Goal: Information Seeking & Learning: Learn about a topic

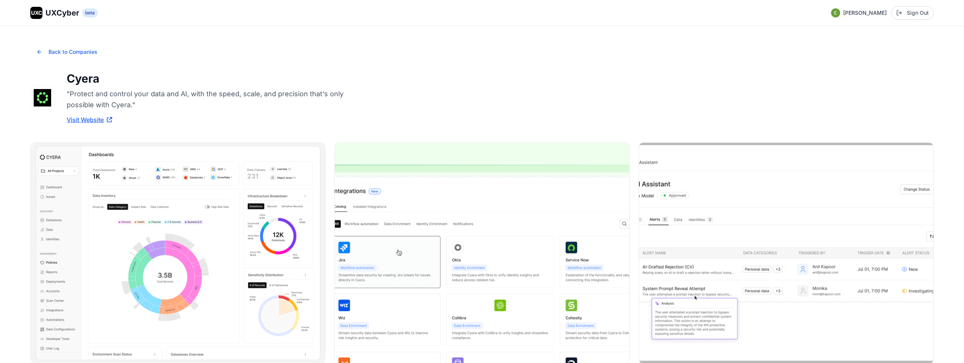
click at [62, 10] on span "UXCyber" at bounding box center [62, 13] width 34 height 11
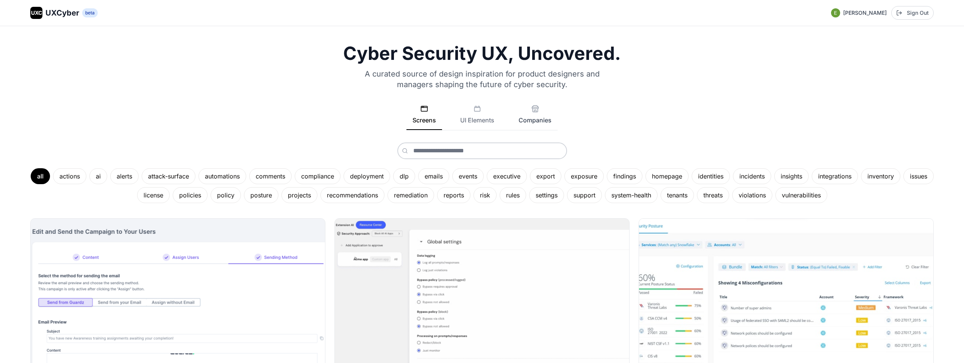
click at [526, 117] on button "Companies" at bounding box center [534, 117] width 45 height 25
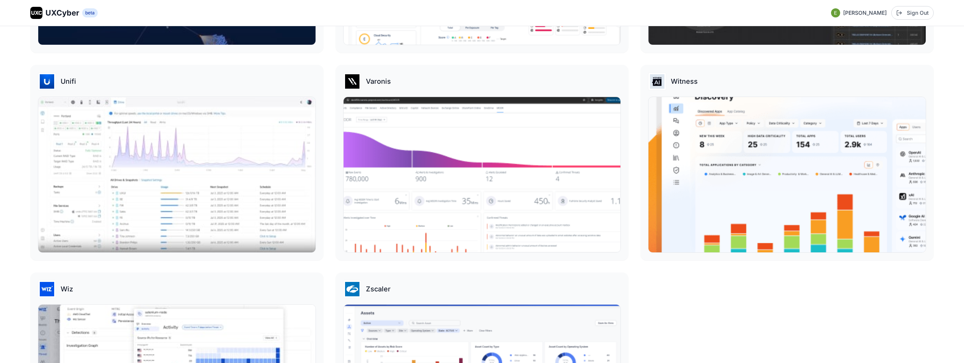
scroll to position [2545, 0]
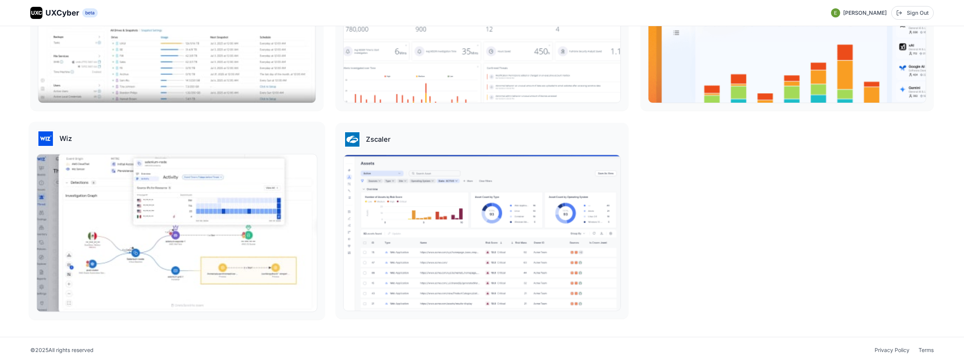
click at [228, 187] on img at bounding box center [177, 232] width 280 height 157
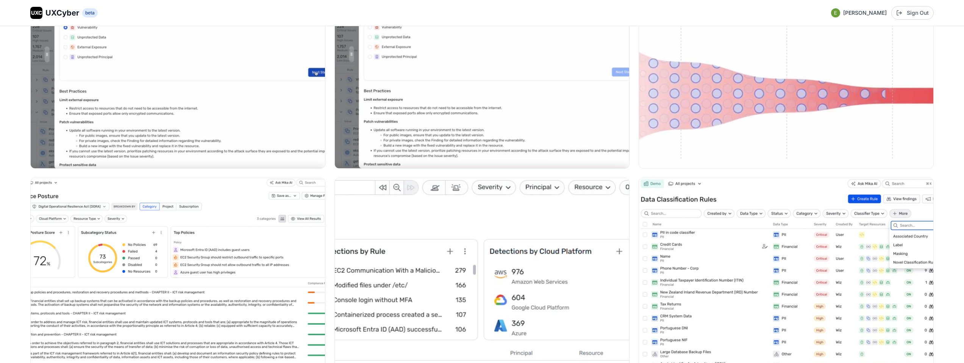
scroll to position [1150, 0]
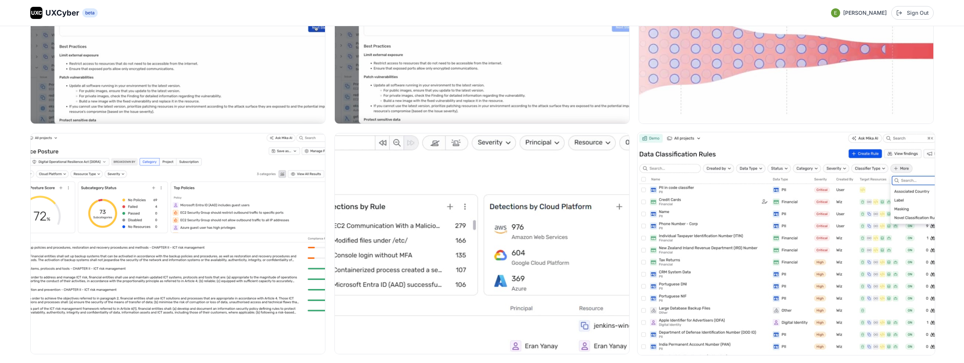
click at [750, 221] on img at bounding box center [785, 243] width 297 height 223
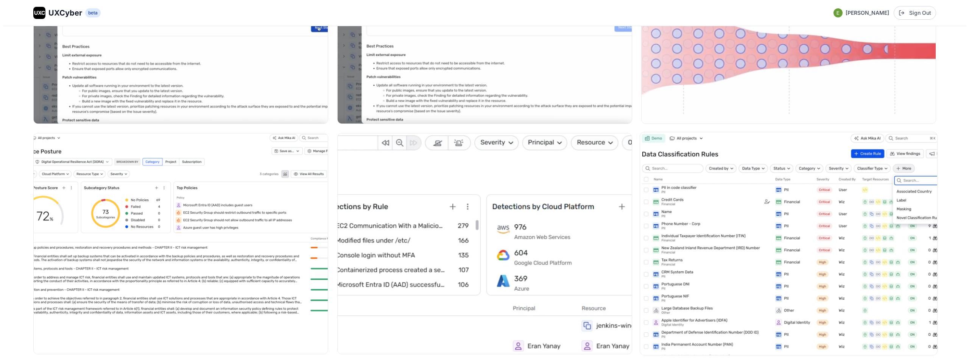
scroll to position [1156, 0]
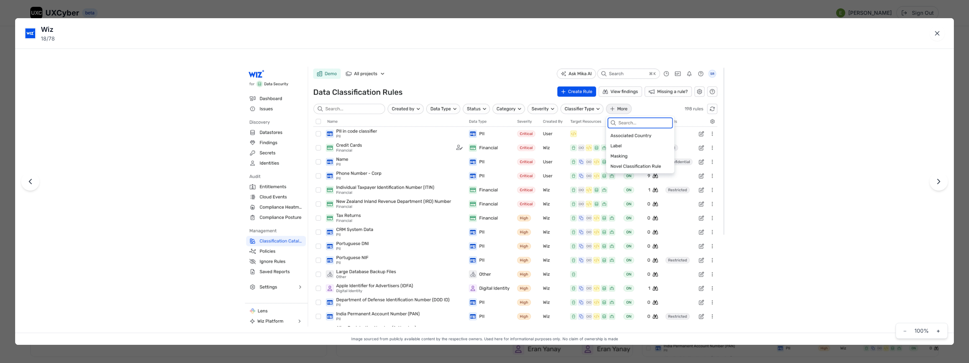
click at [942, 33] on button "Close lightbox" at bounding box center [937, 33] width 15 height 15
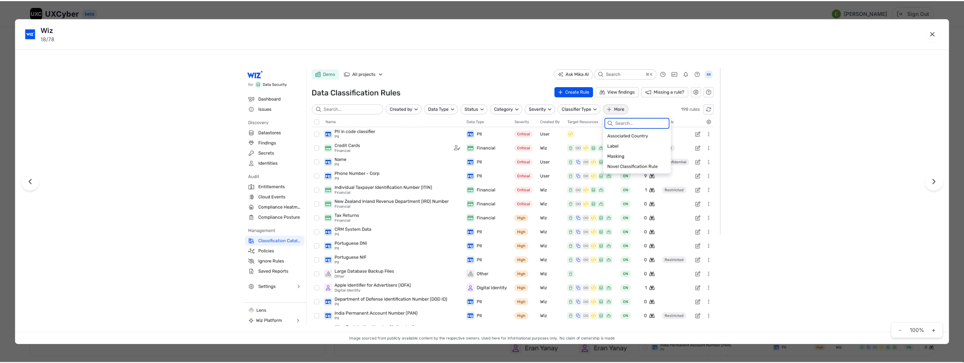
scroll to position [1150, 0]
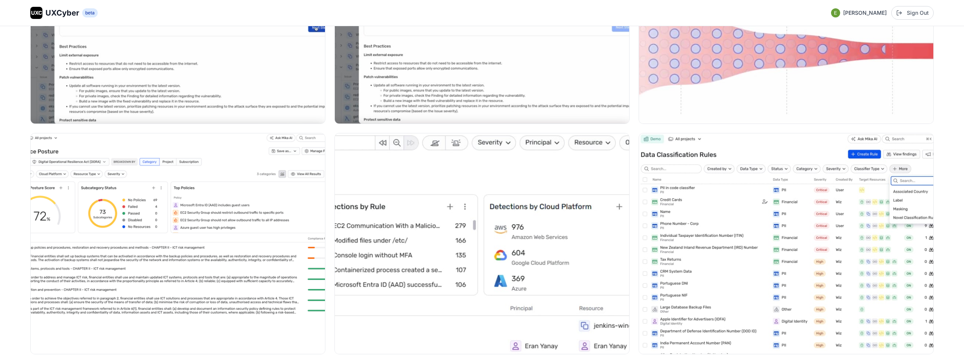
click at [43, 3] on div "UXC UXCyber beta Eran Kurtztag Sign Out" at bounding box center [482, 13] width 964 height 26
click at [49, 11] on span "UXCyber" at bounding box center [62, 13] width 34 height 11
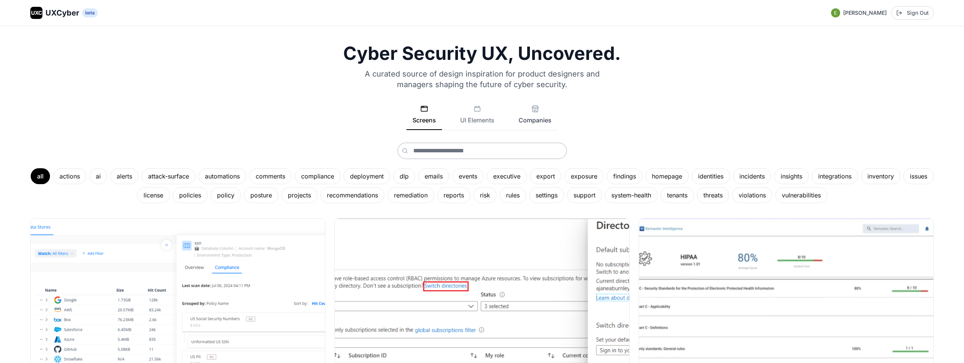
click at [528, 114] on button "Companies" at bounding box center [534, 117] width 45 height 25
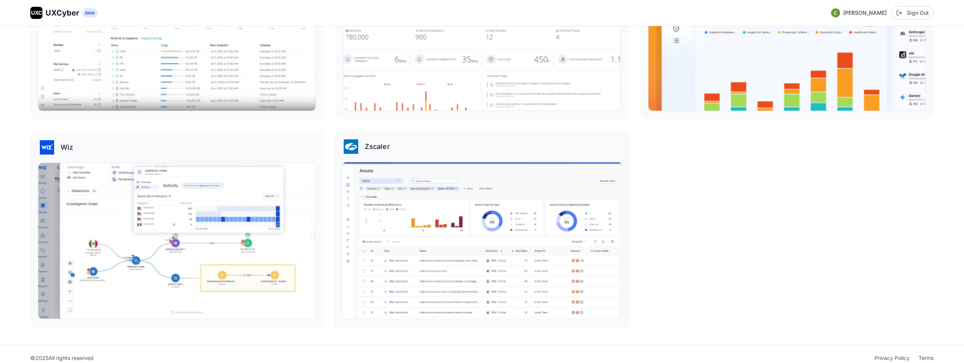
scroll to position [2545, 0]
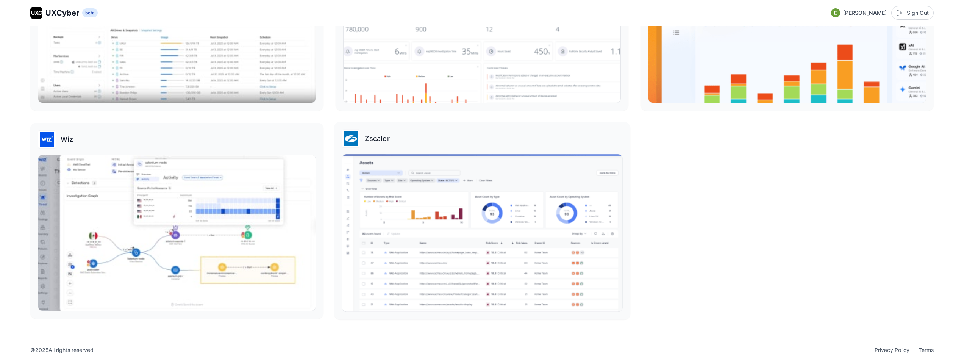
click at [462, 216] on img at bounding box center [482, 232] width 280 height 157
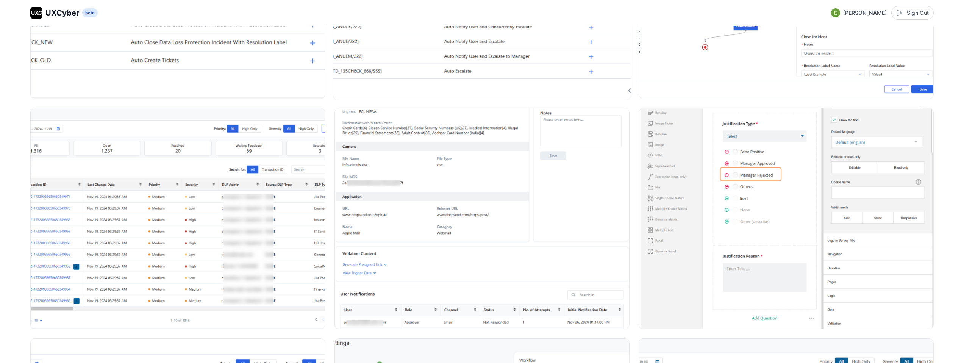
scroll to position [511, 0]
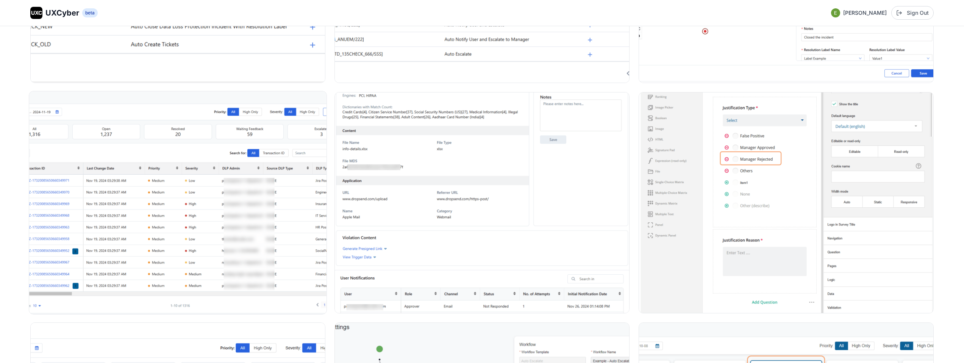
click at [236, 161] on img at bounding box center [177, 202] width 297 height 223
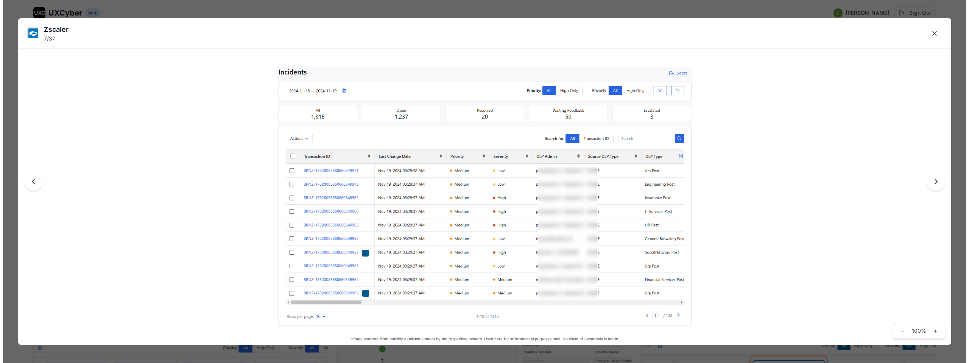
scroll to position [512, 0]
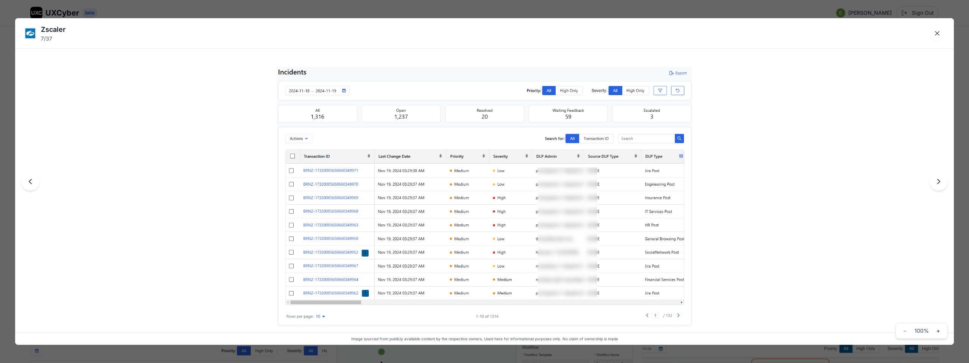
click at [321, 9] on div "Zscaler 7 / 37 Image sourced from publicly available content by the respective …" at bounding box center [484, 181] width 969 height 363
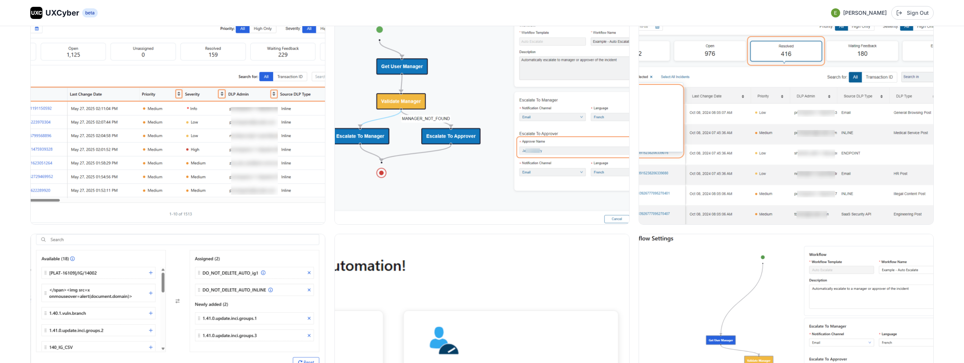
scroll to position [1069, 0]
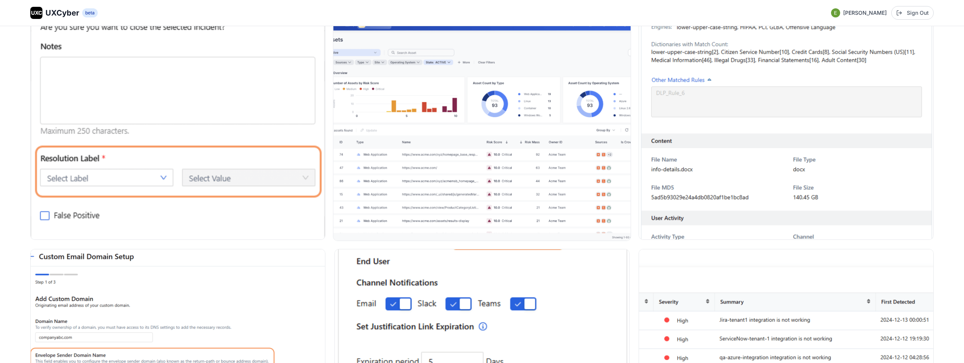
click at [444, 156] on img at bounding box center [481, 129] width 297 height 223
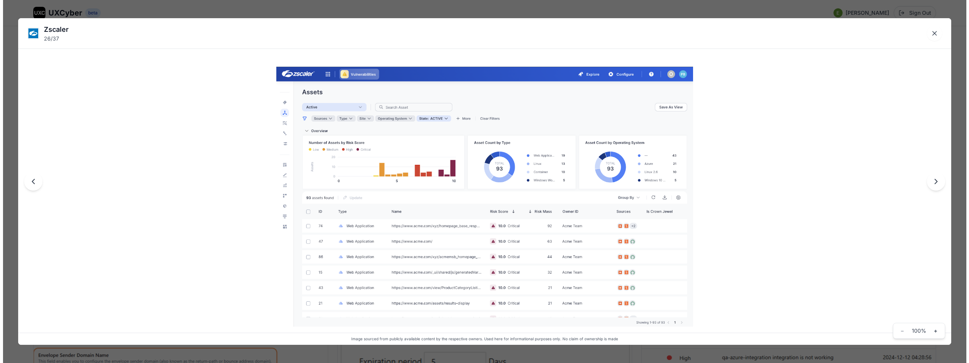
scroll to position [1977, 0]
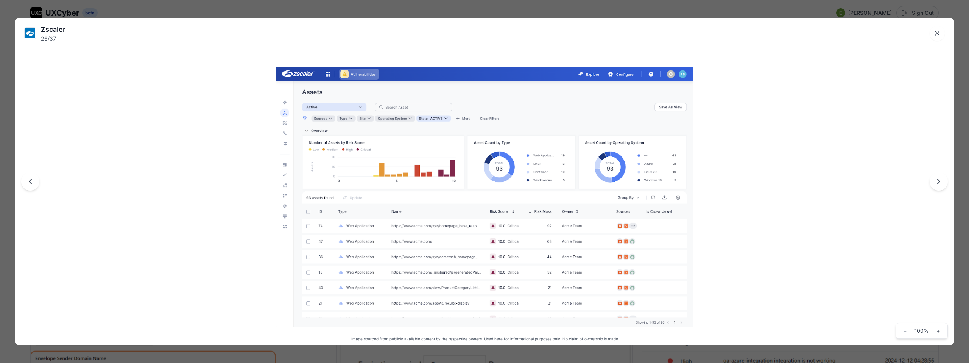
click at [452, 13] on div "Zscaler 26 / 37 Image sourced from publicly available content by the respective…" at bounding box center [484, 181] width 969 height 363
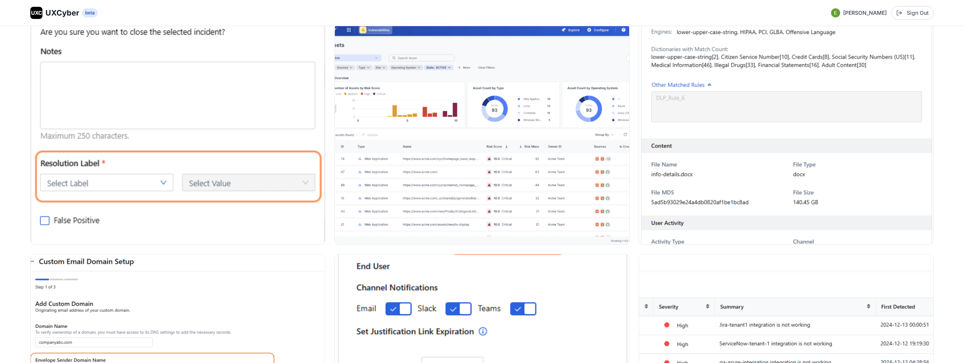
scroll to position [1962, 0]
click at [588, 157] on img at bounding box center [481, 133] width 297 height 223
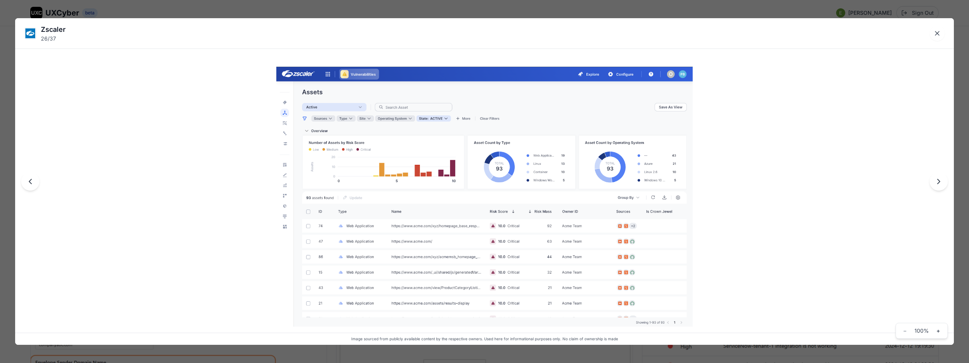
click at [623, 222] on img at bounding box center [484, 197] width 417 height 260
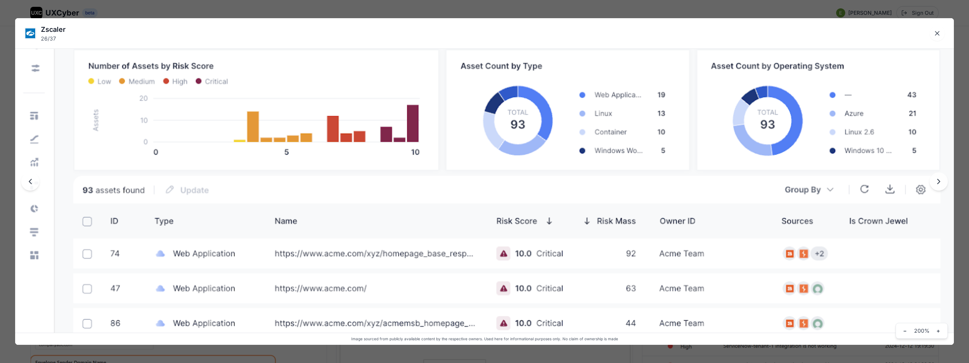
click at [635, 249] on img at bounding box center [484, 188] width 939 height 586
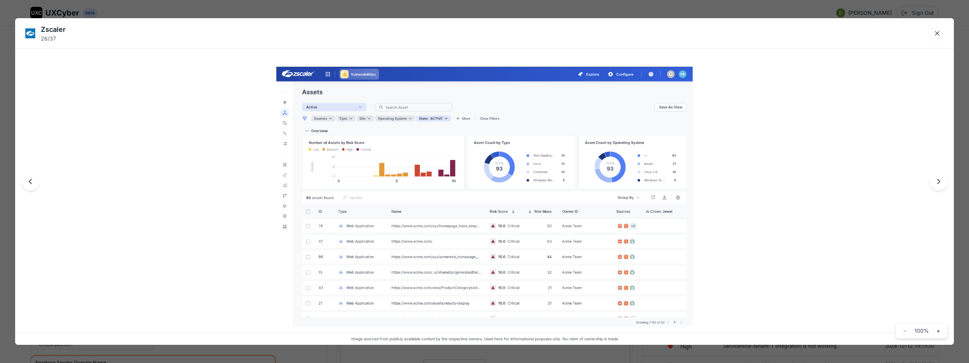
click at [466, 14] on div "Zscaler 26 / 37 Image sourced from publicly available content by the respective…" at bounding box center [484, 181] width 969 height 363
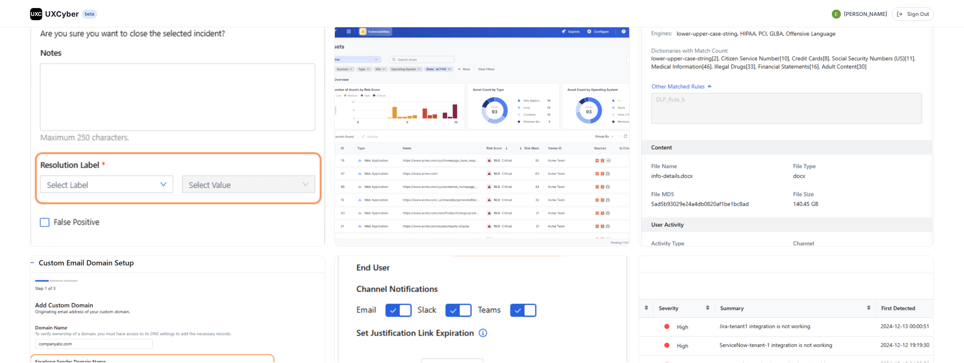
scroll to position [1962, 0]
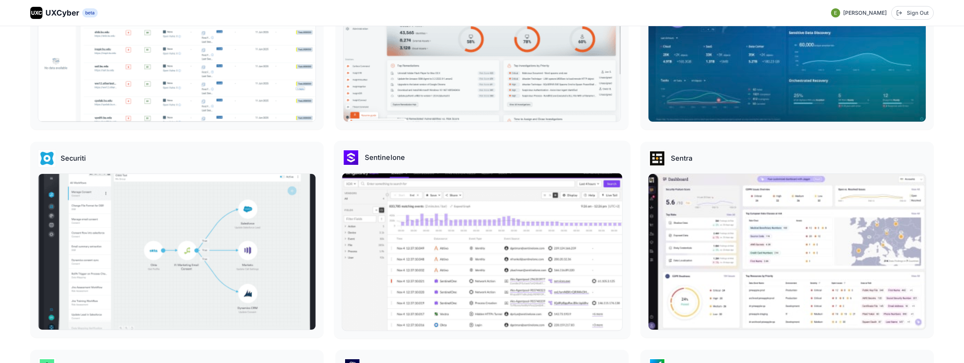
scroll to position [1875, 0]
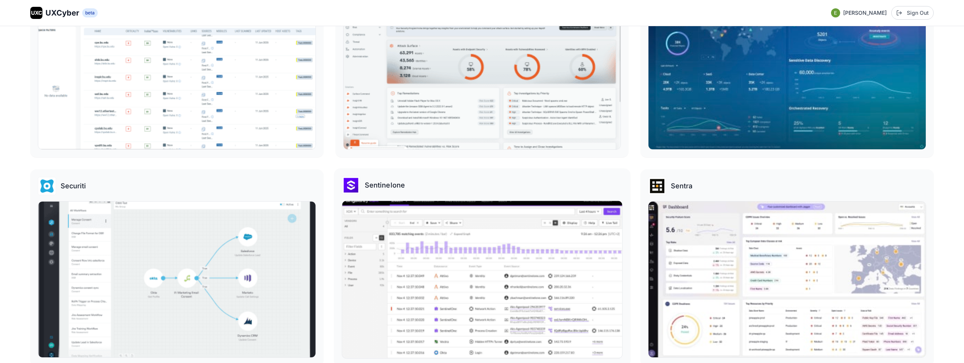
click at [436, 247] on img at bounding box center [482, 279] width 280 height 157
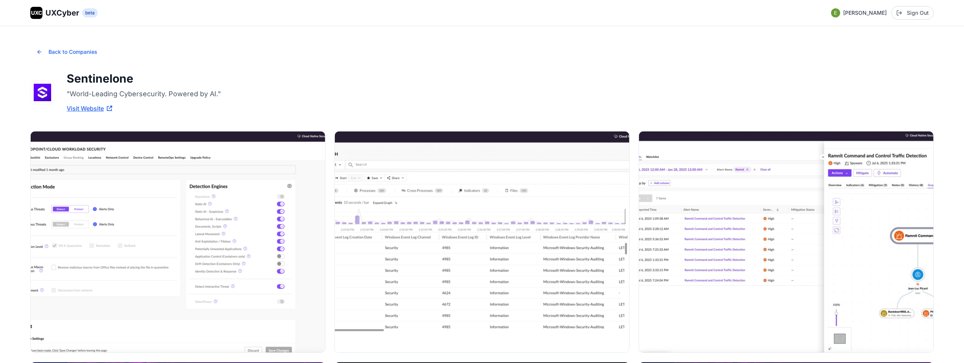
click at [436, 247] on img at bounding box center [482, 241] width 294 height 220
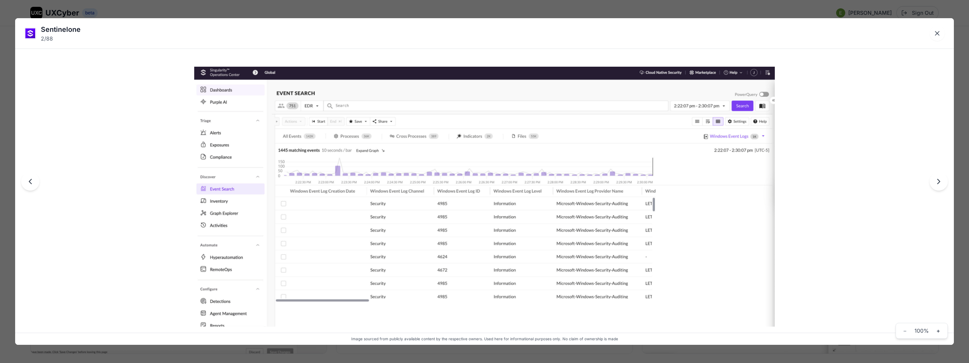
click at [406, 9] on div "Sentinelone 2 / 88 Image sourced from publicly available content by the respect…" at bounding box center [484, 181] width 969 height 363
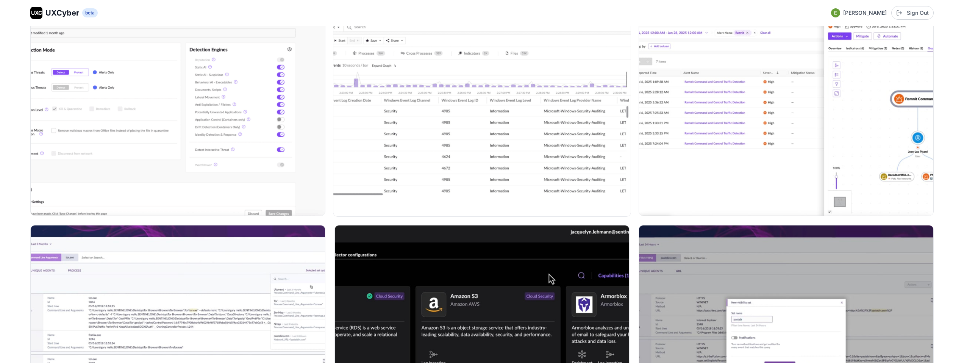
scroll to position [133, 0]
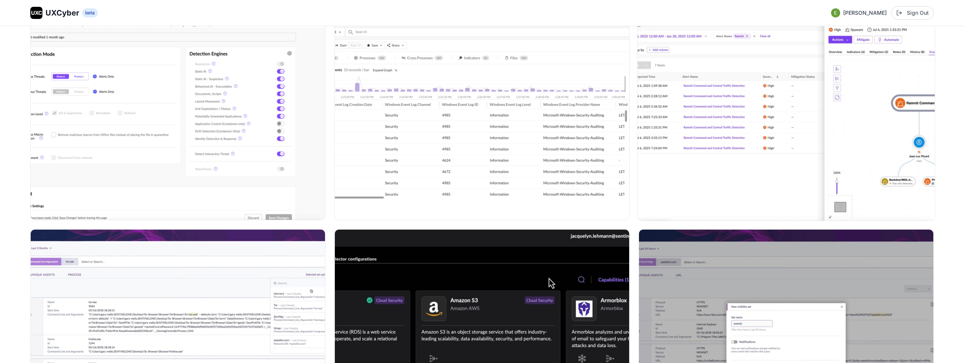
click at [713, 63] on img at bounding box center [785, 109] width 297 height 223
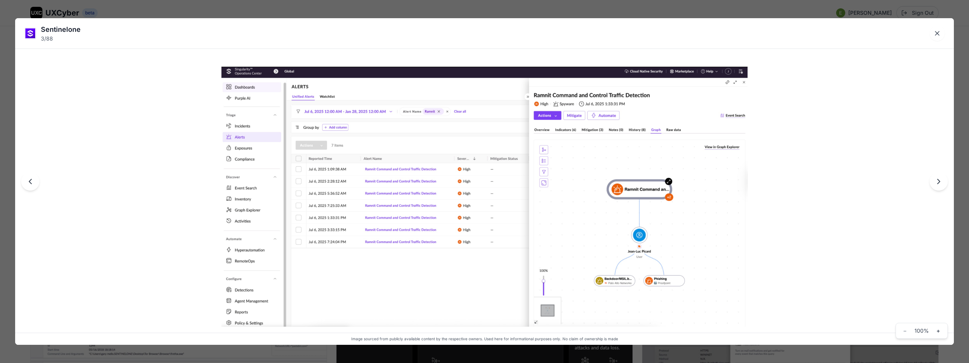
click at [622, 10] on div "Sentinelone 3 / 88 Image sourced from publicly available content by the respect…" at bounding box center [484, 181] width 969 height 363
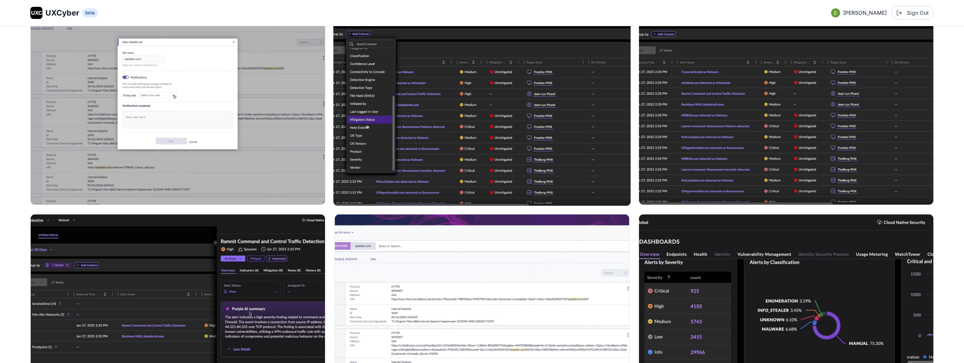
scroll to position [611, 0]
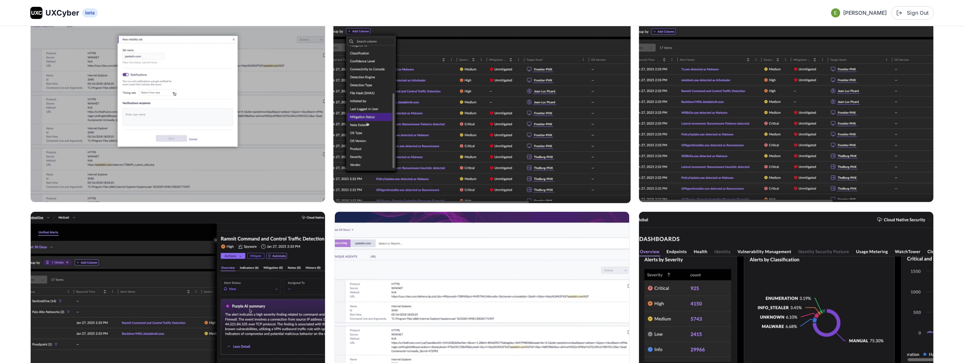
click at [504, 140] on img at bounding box center [481, 91] width 297 height 223
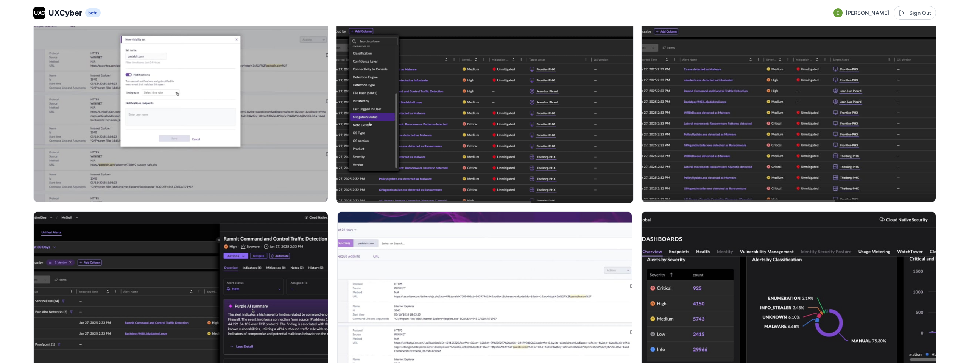
scroll to position [613, 0]
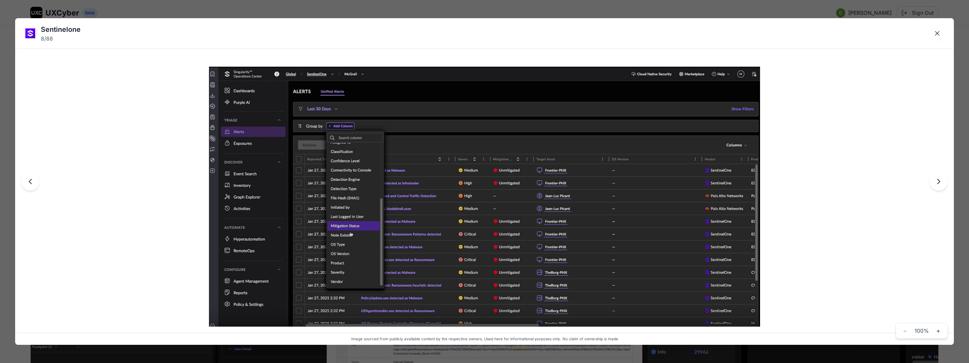
click at [481, 13] on div "Sentinelone 8 / 88 Image sourced from publicly available content by the respect…" at bounding box center [484, 181] width 969 height 363
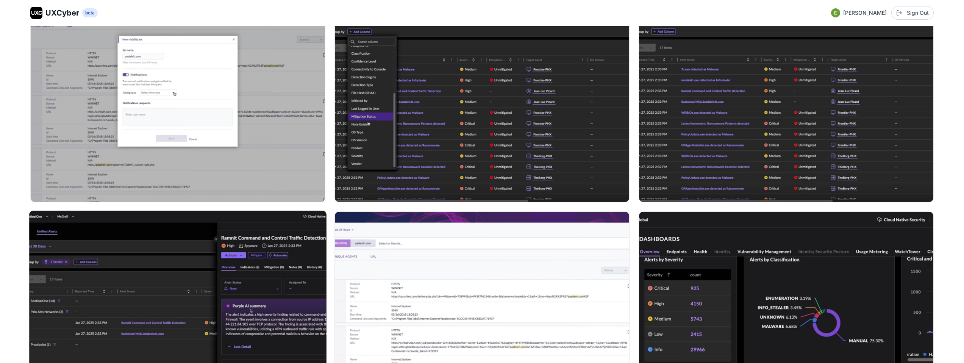
click at [181, 309] on img at bounding box center [177, 322] width 297 height 223
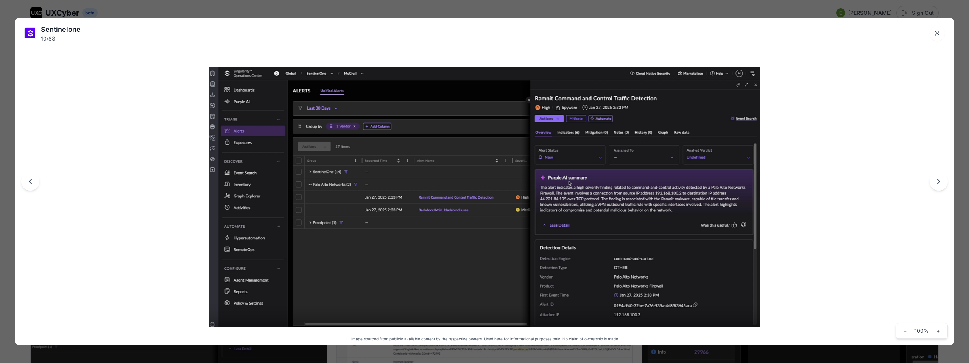
click at [437, 9] on div "Sentinelone 10 / 88 Image sourced from publicly available content by the respec…" at bounding box center [484, 181] width 969 height 363
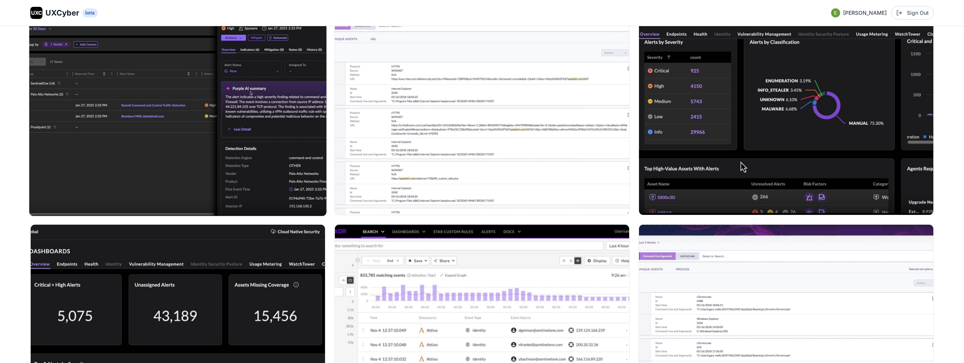
scroll to position [949, 0]
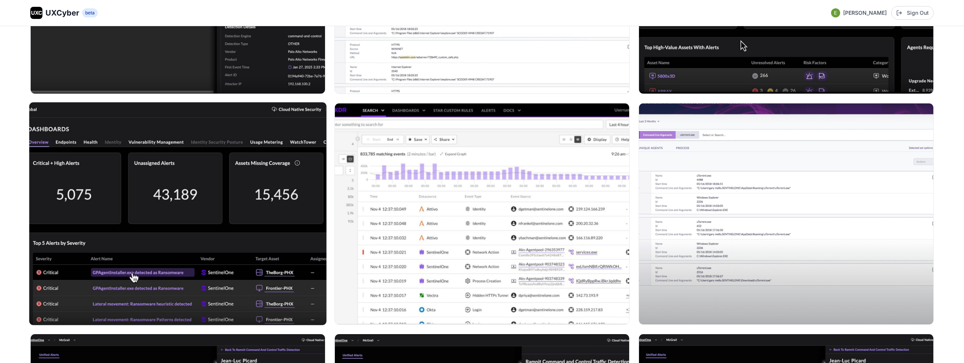
click at [261, 159] on img at bounding box center [177, 213] width 297 height 223
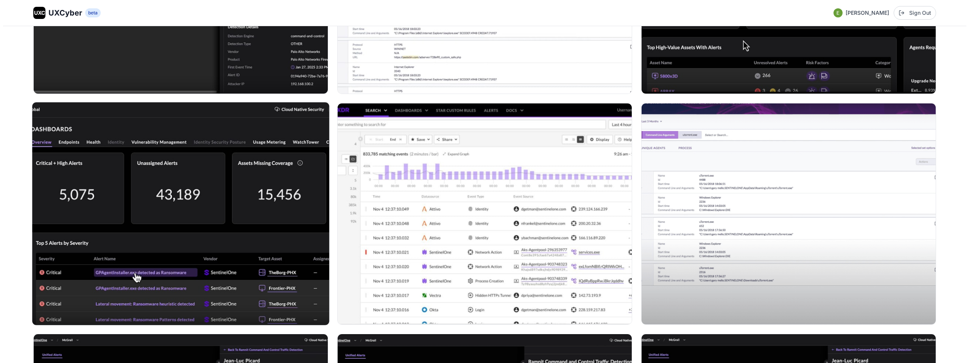
scroll to position [953, 0]
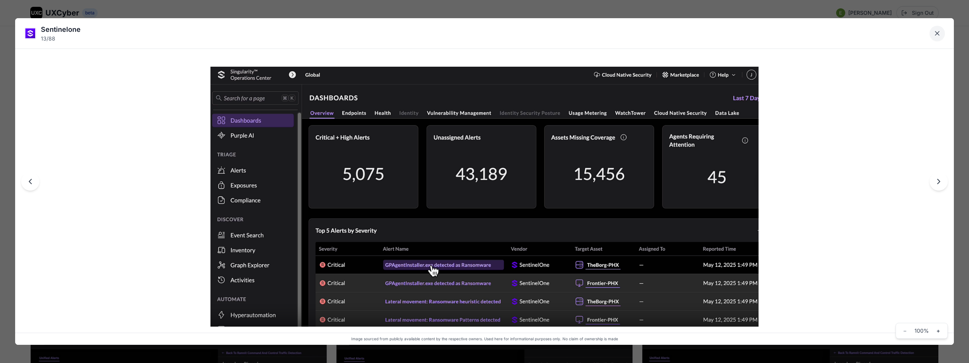
click at [939, 32] on icon "Close lightbox" at bounding box center [938, 33] width 4 height 4
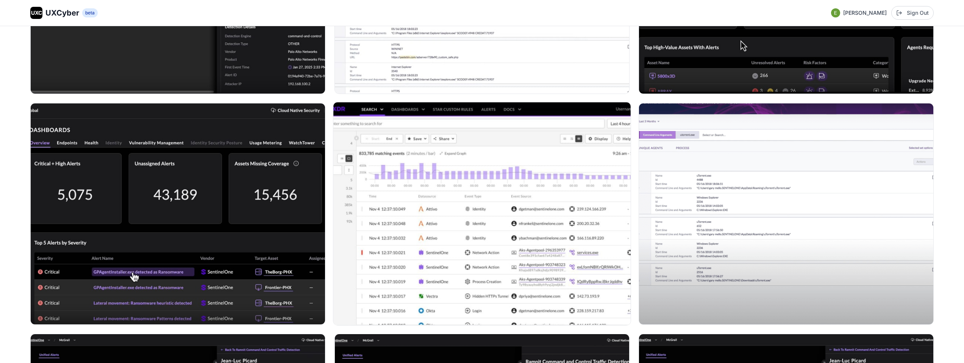
click at [579, 208] on img at bounding box center [481, 213] width 297 height 223
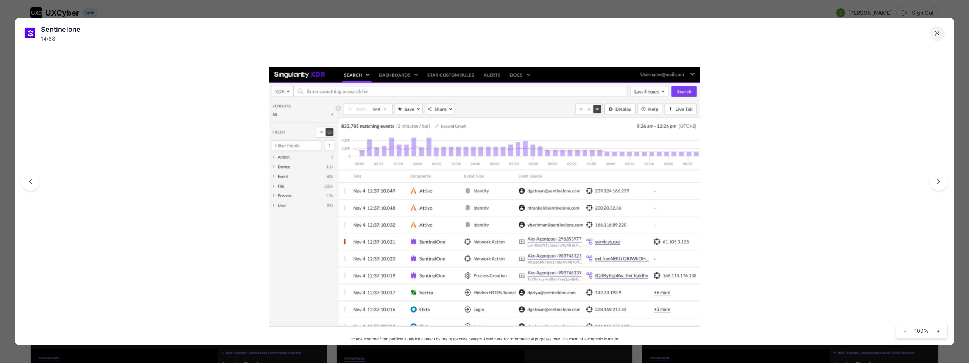
click at [939, 35] on icon "Close lightbox" at bounding box center [938, 34] width 8 height 8
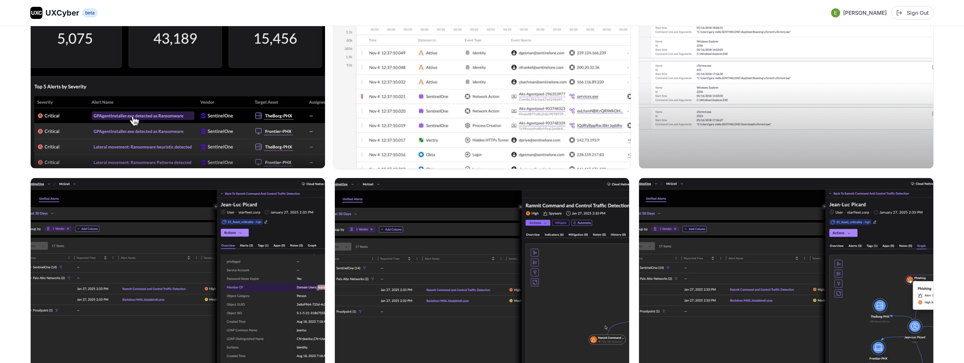
scroll to position [1176, 0]
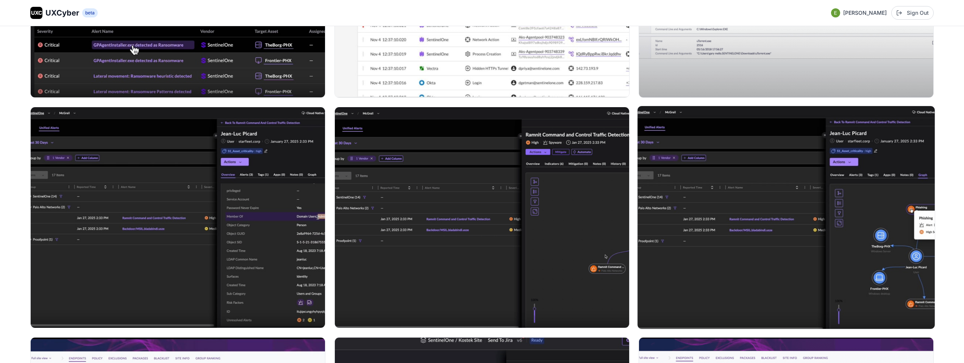
click at [772, 179] on img at bounding box center [785, 217] width 297 height 223
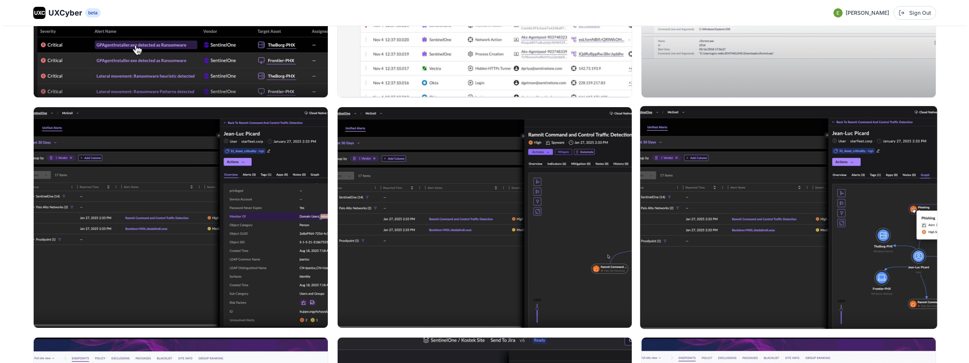
scroll to position [1182, 0]
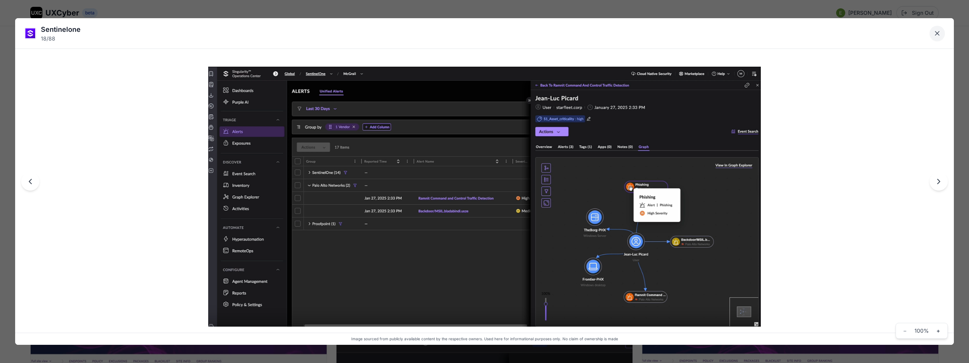
click at [938, 33] on icon "Close lightbox" at bounding box center [938, 33] width 4 height 4
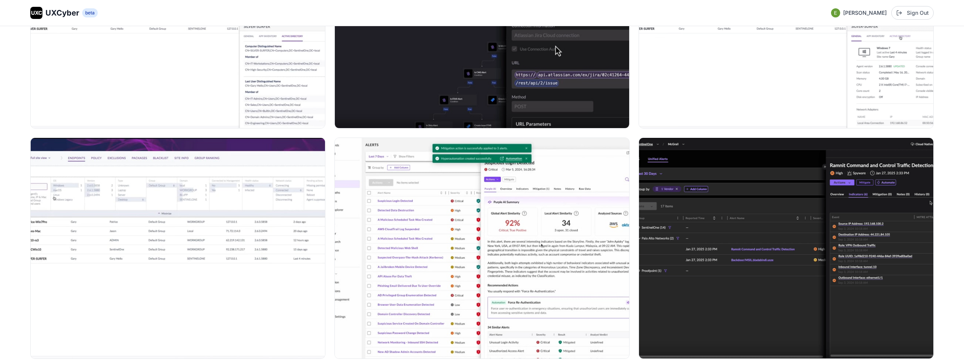
scroll to position [1637, 0]
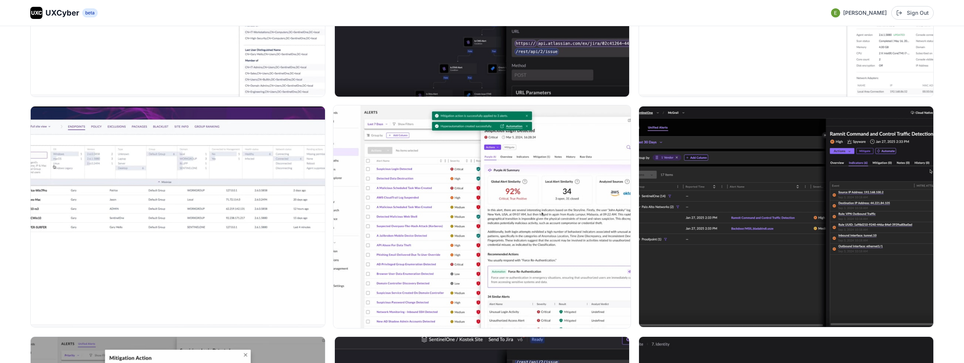
click at [511, 199] on img at bounding box center [481, 216] width 297 height 223
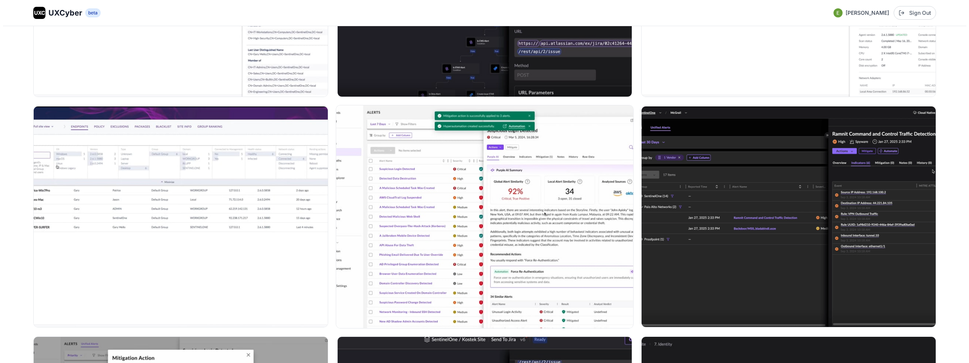
scroll to position [1646, 0]
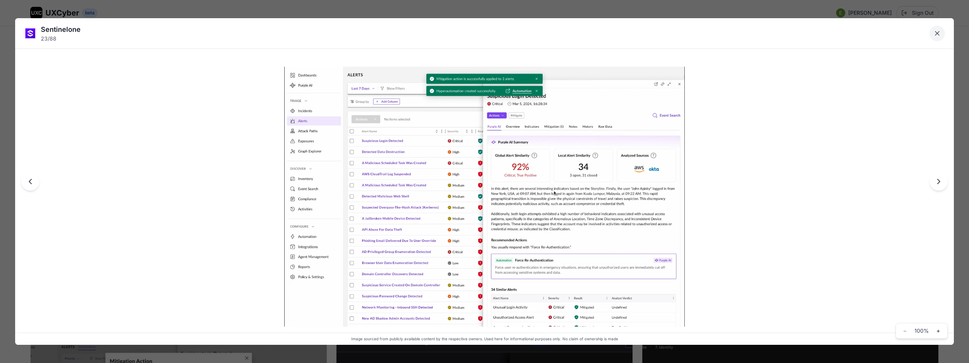
click at [936, 34] on icon "Close lightbox" at bounding box center [938, 33] width 4 height 4
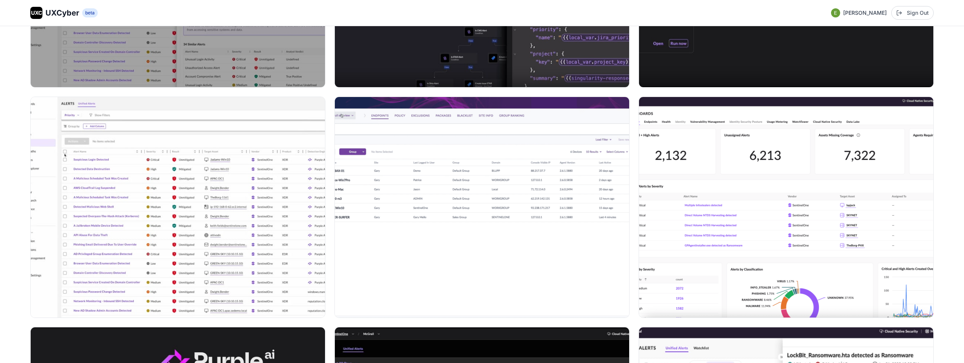
scroll to position [2131, 0]
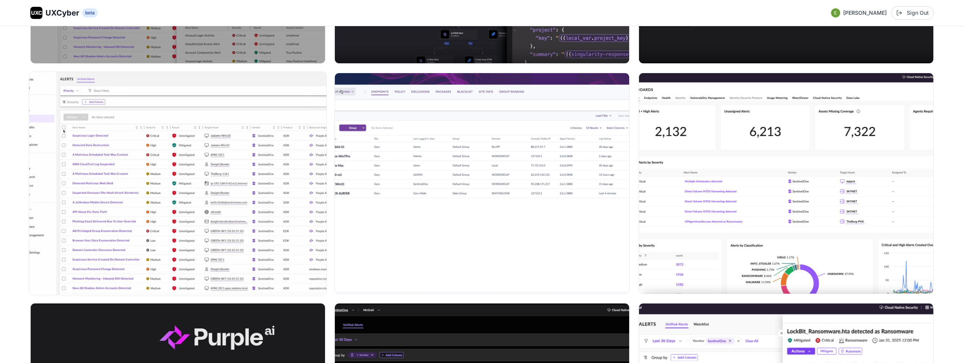
click at [256, 181] on img at bounding box center [177, 183] width 297 height 223
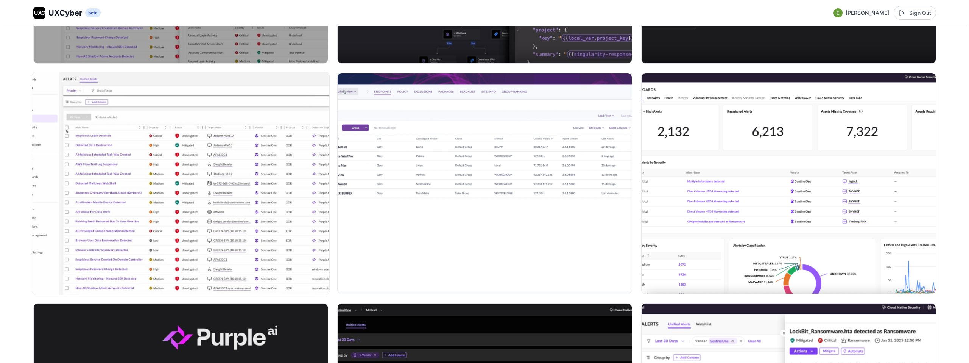
scroll to position [2143, 0]
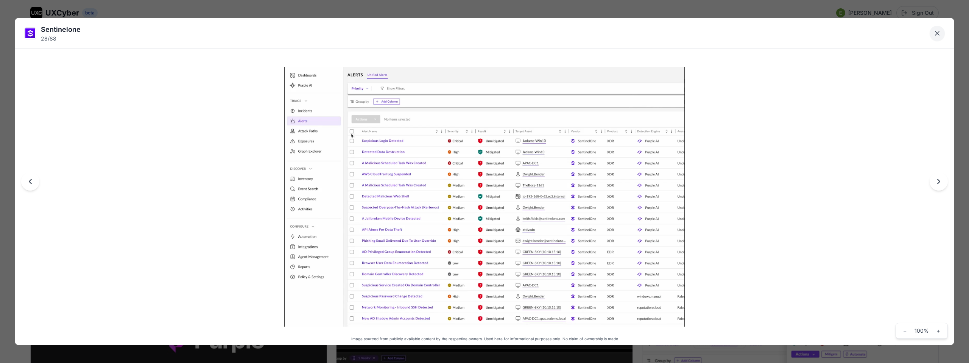
click at [939, 34] on icon "Close lightbox" at bounding box center [938, 33] width 4 height 4
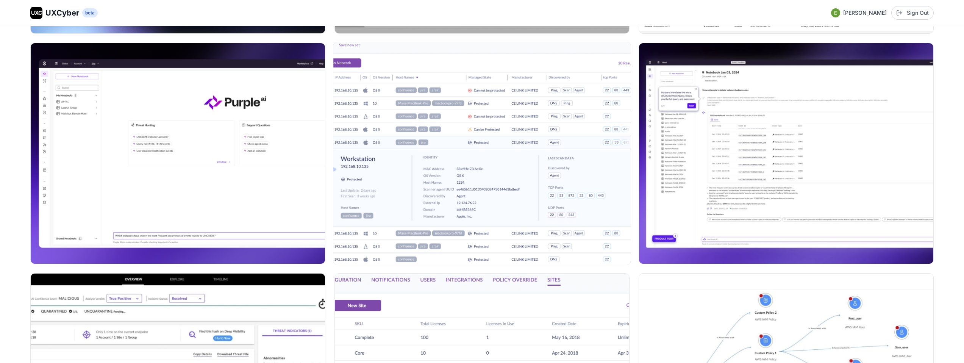
scroll to position [6089, 0]
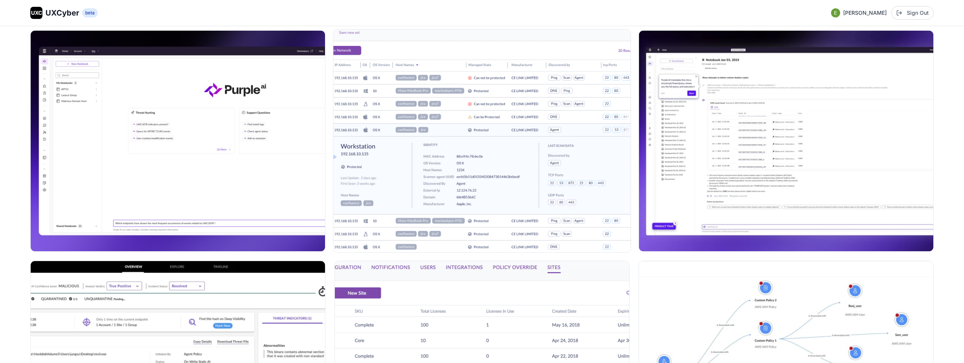
click at [504, 153] on img at bounding box center [481, 141] width 297 height 223
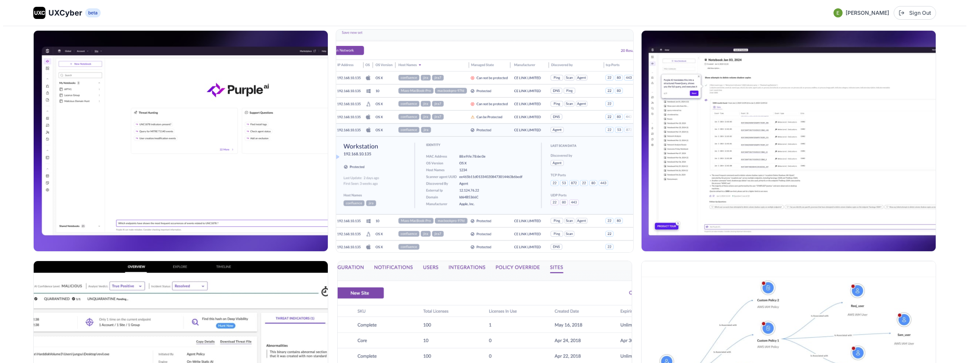
scroll to position [6124, 0]
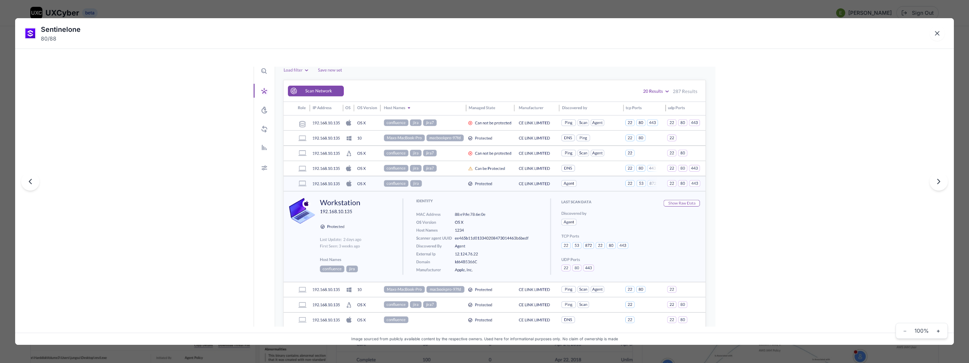
click at [412, 10] on div "Sentinelone 80 / 88 Image sourced from publicly available content by the respec…" at bounding box center [484, 181] width 969 height 363
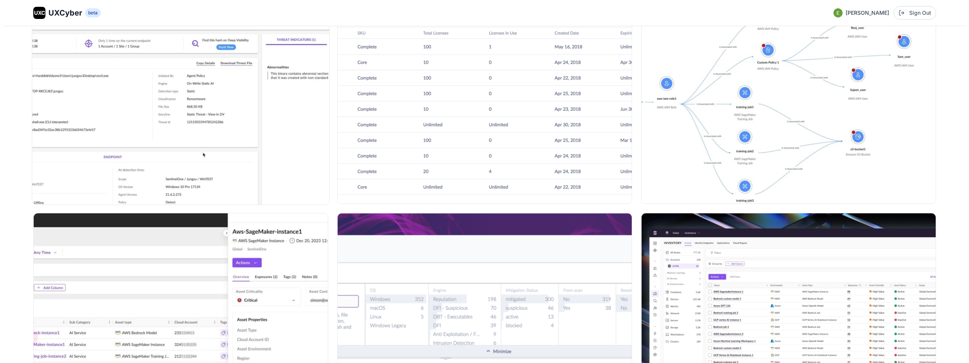
scroll to position [6352, 0]
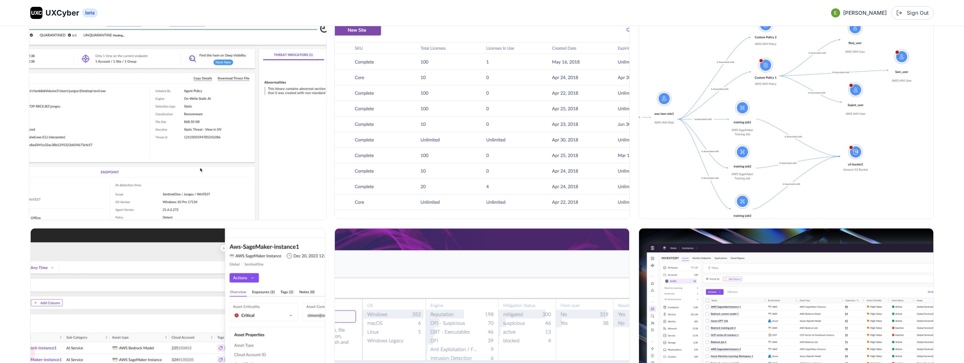
click at [253, 98] on img at bounding box center [177, 108] width 297 height 223
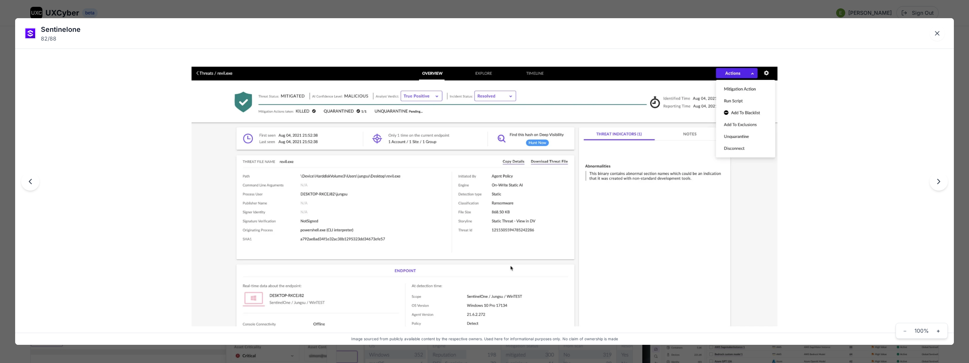
click at [329, 10] on div "Sentinelone 82 / 88 Image sourced from publicly available content by the respec…" at bounding box center [484, 181] width 969 height 363
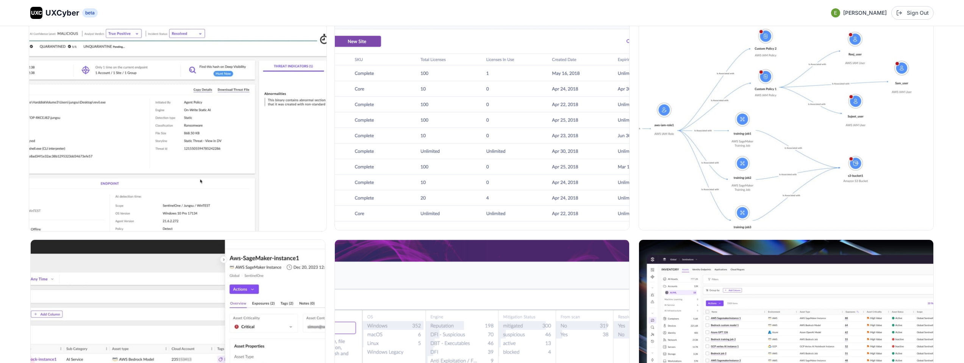
click at [243, 125] on img at bounding box center [177, 119] width 297 height 223
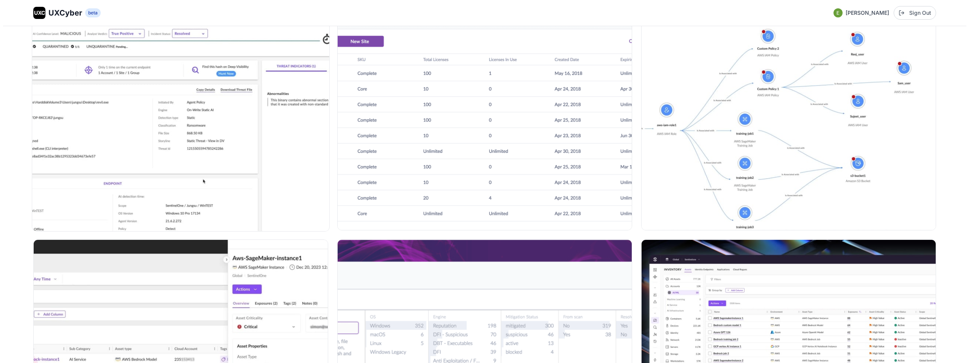
scroll to position [6379, 0]
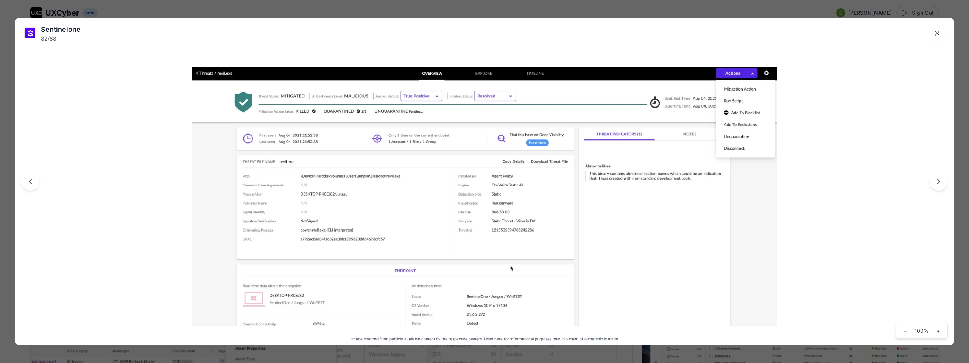
click at [289, 9] on div "Sentinelone 82 / 88 Image sourced from publicly available content by the respec…" at bounding box center [484, 181] width 969 height 363
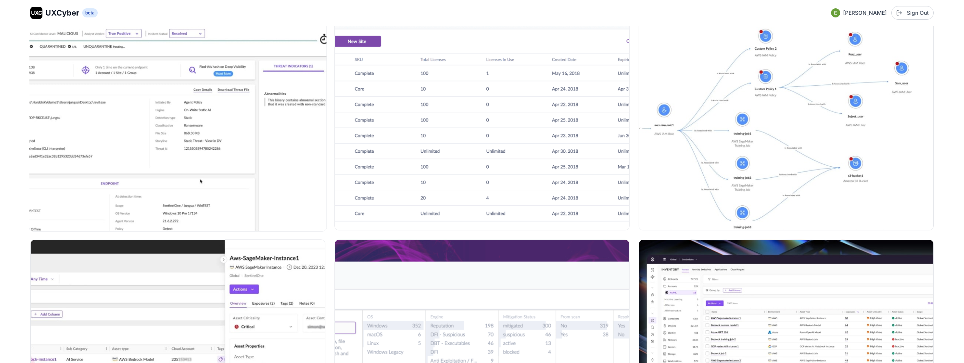
click at [87, 105] on img at bounding box center [177, 119] width 297 height 223
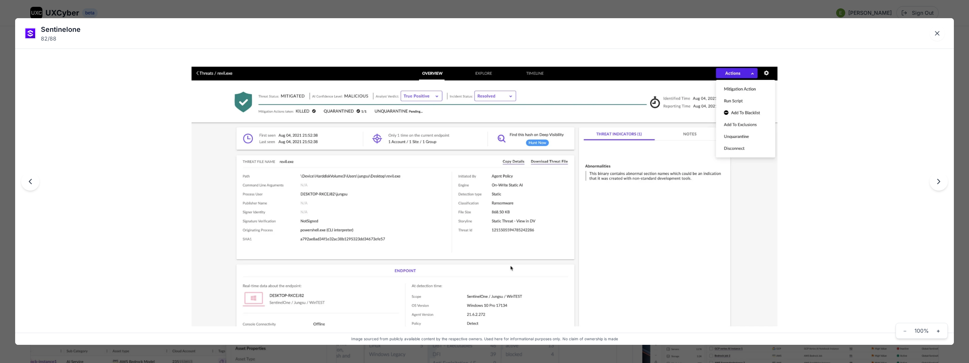
click at [100, 9] on div "Sentinelone 82 / 88 Image sourced from publicly available content by the respec…" at bounding box center [484, 181] width 969 height 363
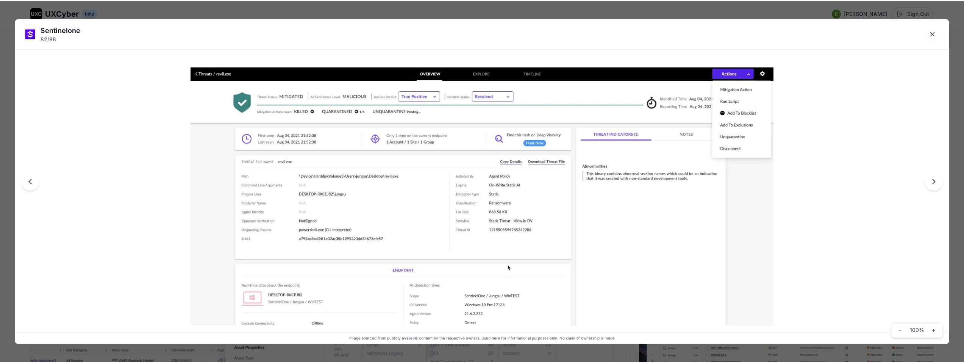
scroll to position [6341, 0]
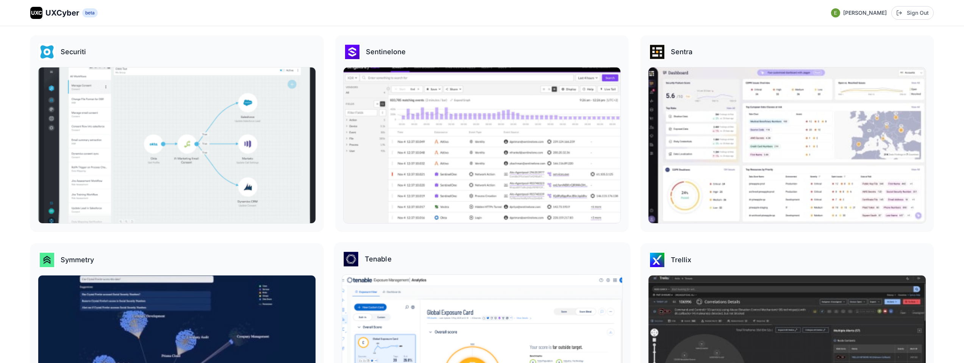
scroll to position [2023, 0]
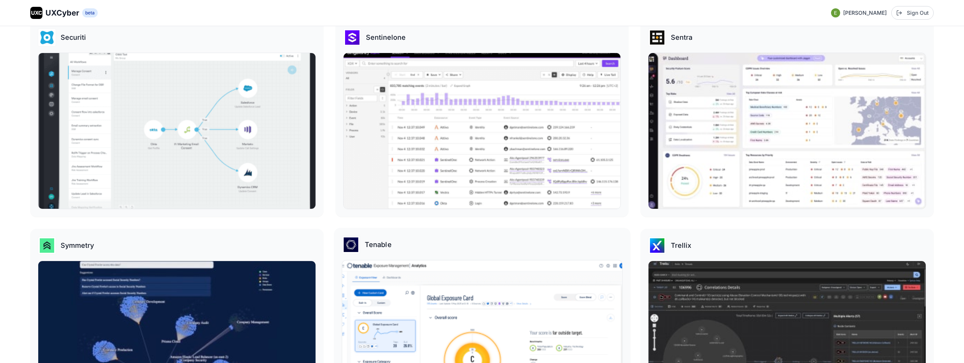
click at [525, 264] on img at bounding box center [482, 338] width 280 height 157
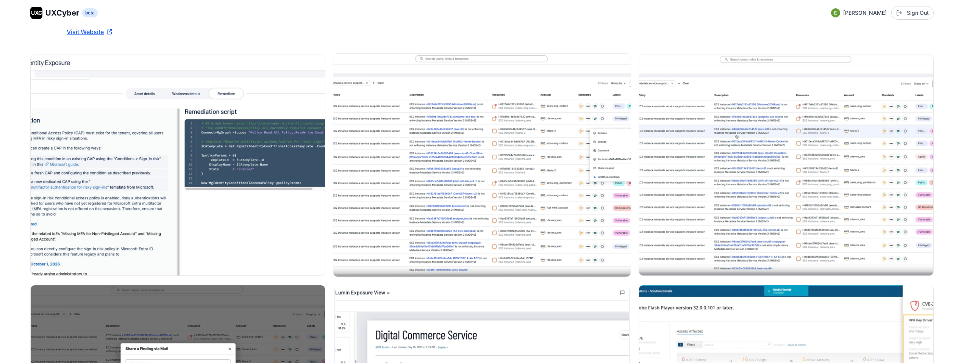
scroll to position [130, 0]
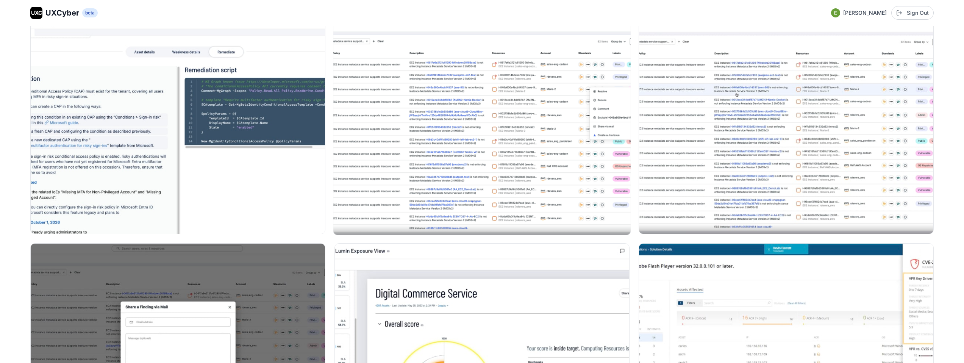
click at [487, 150] on img at bounding box center [481, 123] width 297 height 223
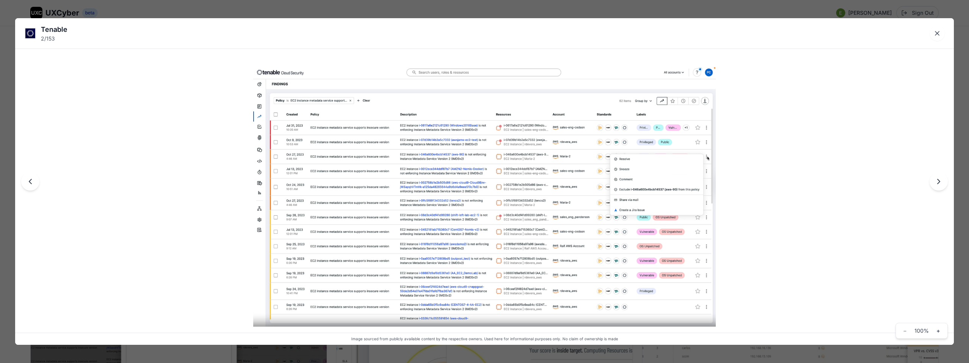
click at [407, 11] on div "Tenable 2 / 153 Image sourced from publicly available content by the respective…" at bounding box center [484, 181] width 969 height 363
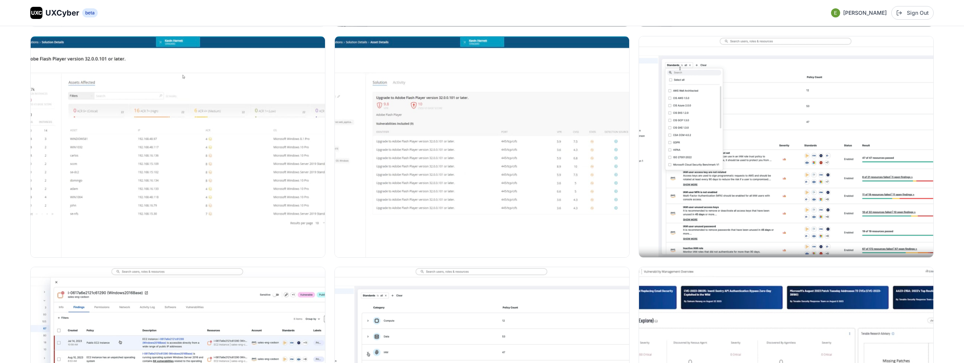
scroll to position [804, 0]
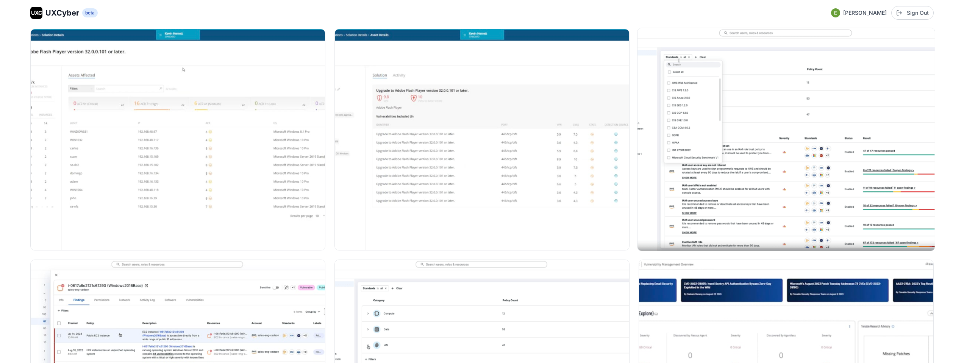
click at [780, 121] on img at bounding box center [785, 139] width 297 height 223
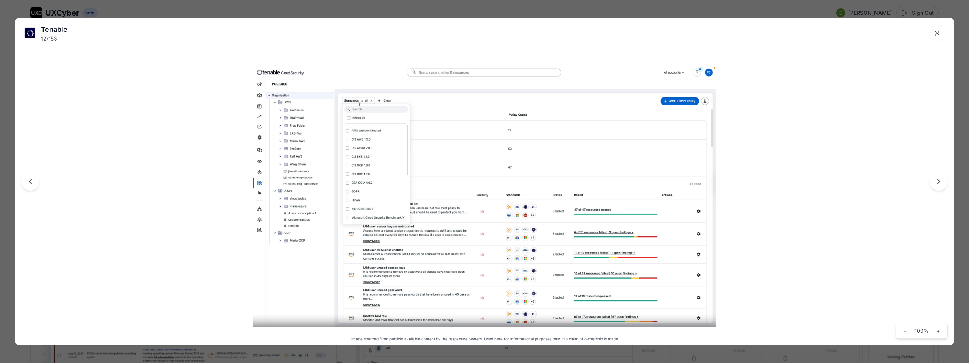
click at [424, 12] on div "Tenable 12 / 153 Image sourced from publicly available content by the respectiv…" at bounding box center [484, 181] width 969 height 363
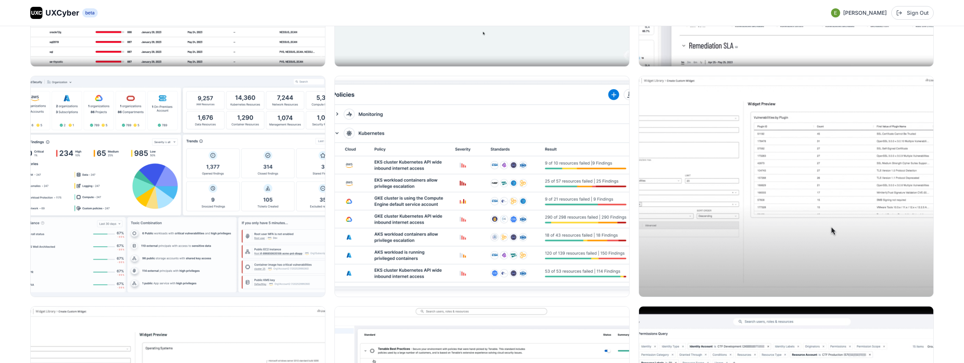
scroll to position [1914, 0]
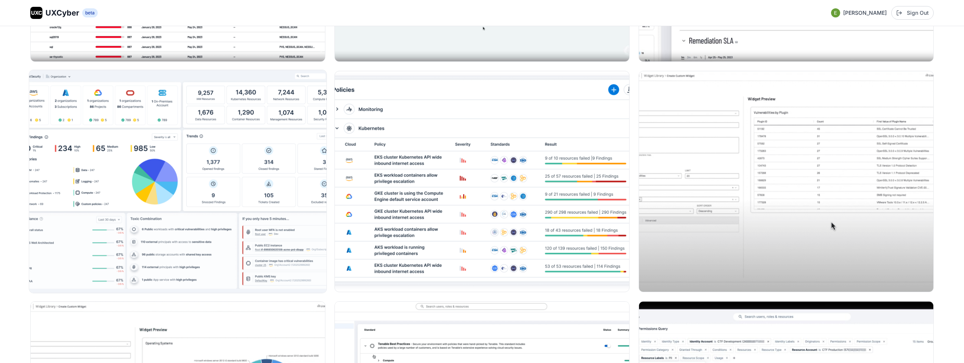
click at [240, 180] on img at bounding box center [177, 181] width 297 height 223
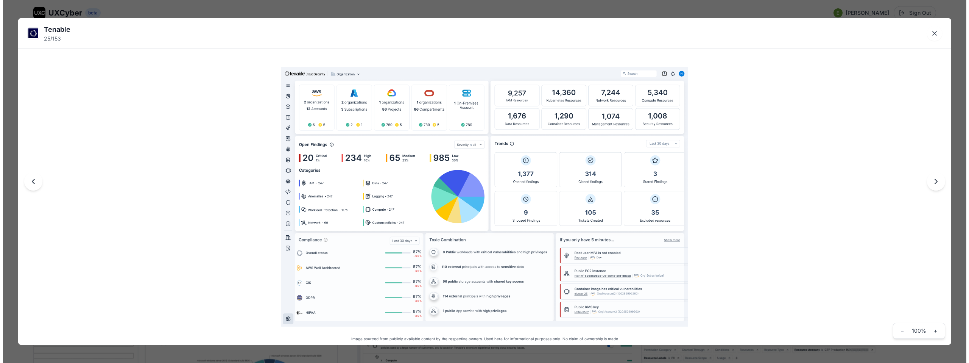
scroll to position [1924, 0]
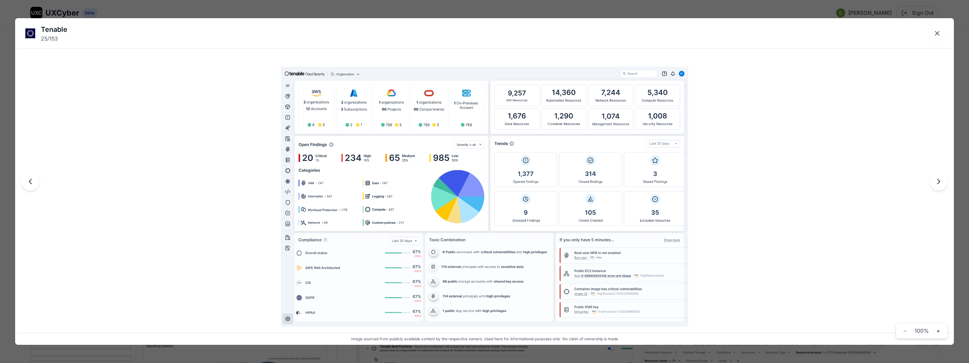
click at [482, 12] on div "Tenable 25 / 153 Image sourced from publicly available content by the respectiv…" at bounding box center [484, 181] width 969 height 363
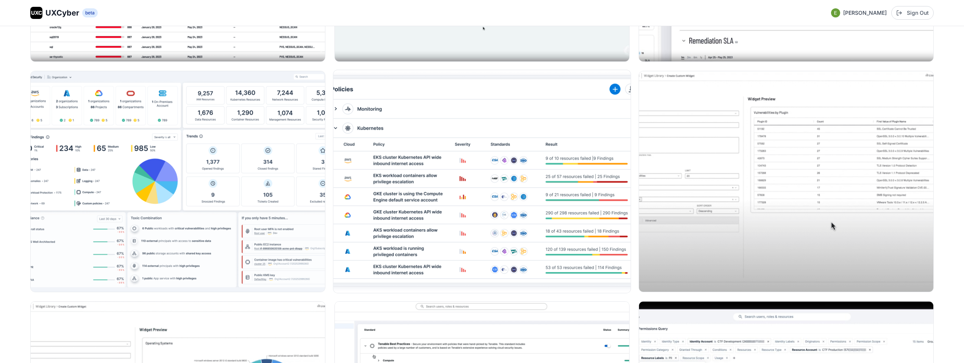
click at [503, 159] on img at bounding box center [481, 181] width 297 height 223
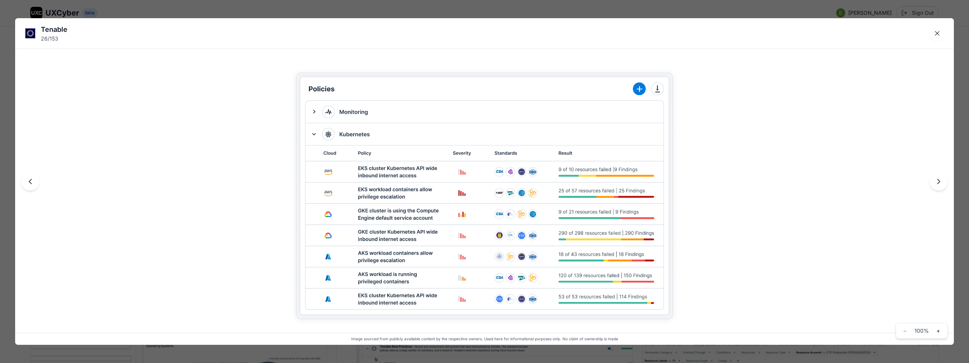
click at [462, 11] on div "Tenable 26 / 153 Image sourced from publicly available content by the respectiv…" at bounding box center [484, 181] width 969 height 363
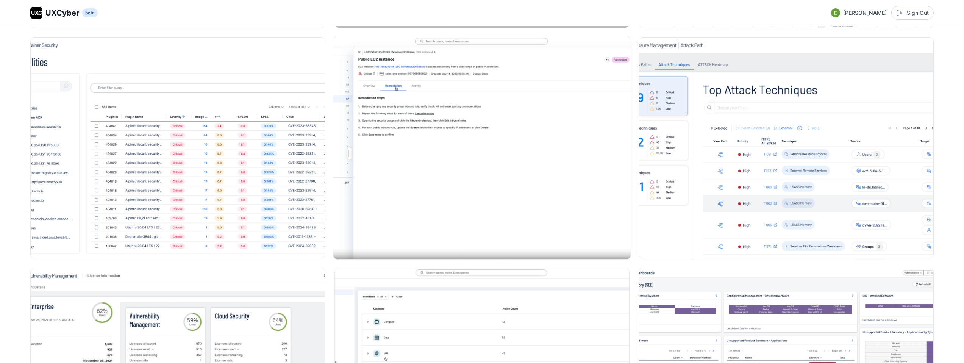
scroll to position [3339, 0]
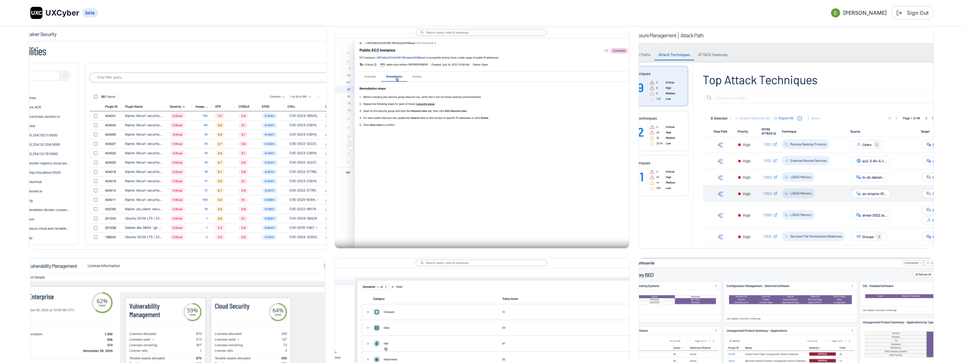
click at [236, 173] on img at bounding box center [177, 138] width 297 height 223
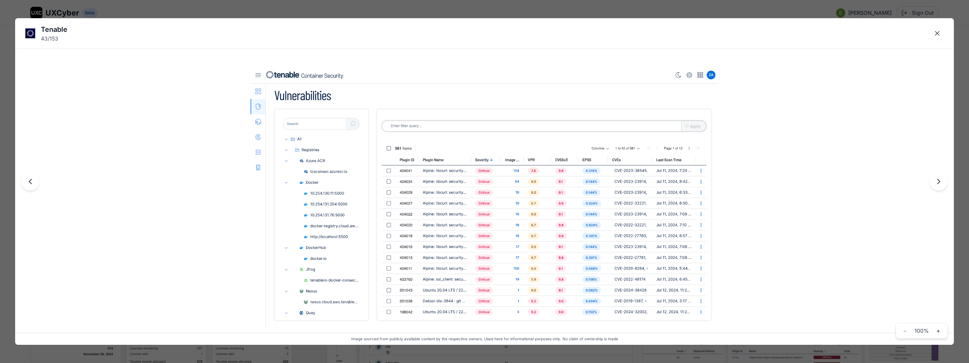
click at [406, 8] on div "Tenable 43 / 153 Image sourced from publicly available content by the respectiv…" at bounding box center [484, 181] width 969 height 363
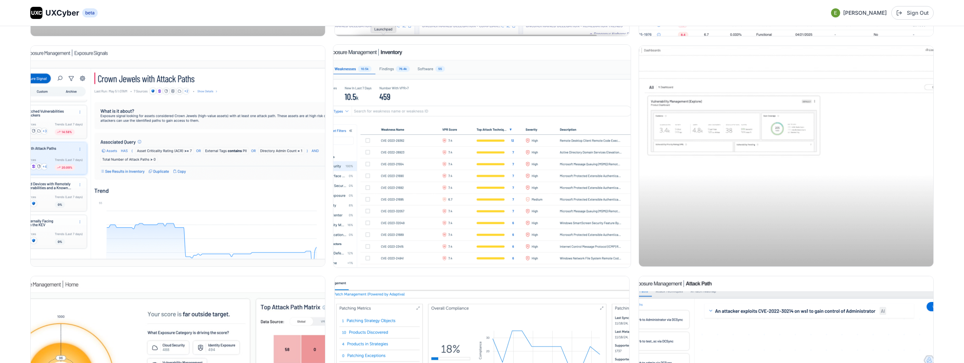
scroll to position [4717, 0]
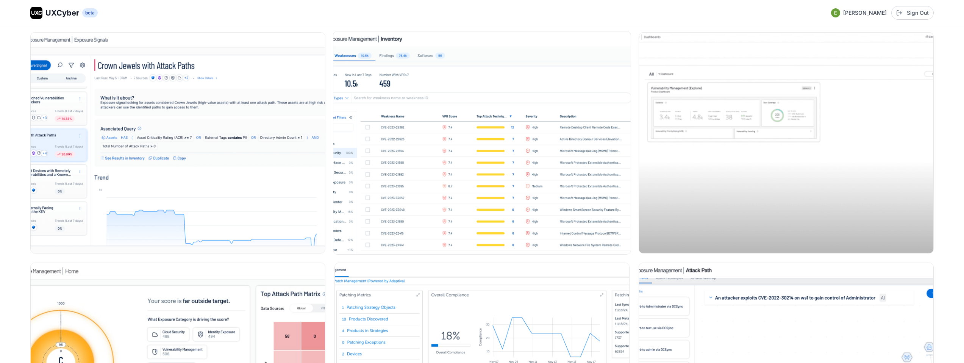
click at [426, 132] on img at bounding box center [481, 142] width 297 height 223
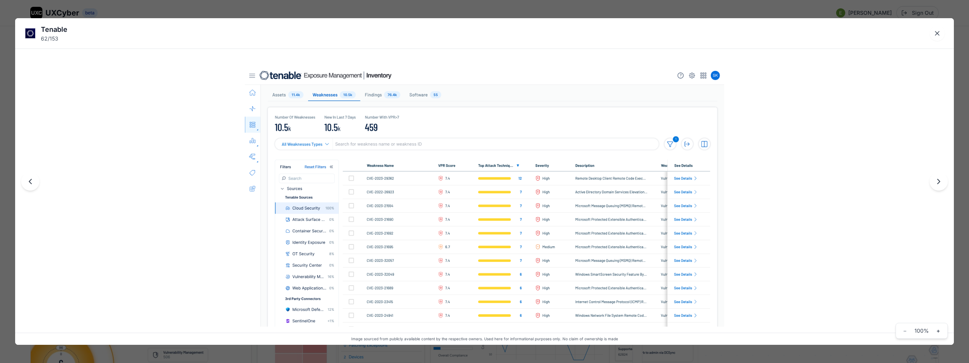
click at [406, 9] on div "Tenable 62 / 153 Image sourced from publicly available content by the respectiv…" at bounding box center [484, 181] width 969 height 363
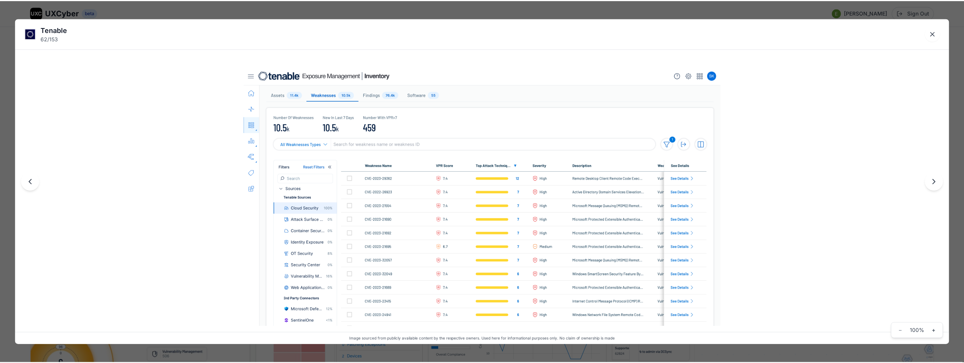
scroll to position [4717, 0]
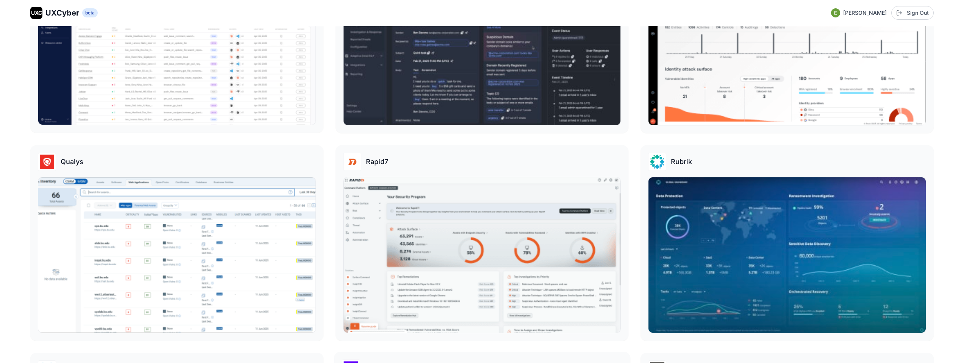
scroll to position [1591, 0]
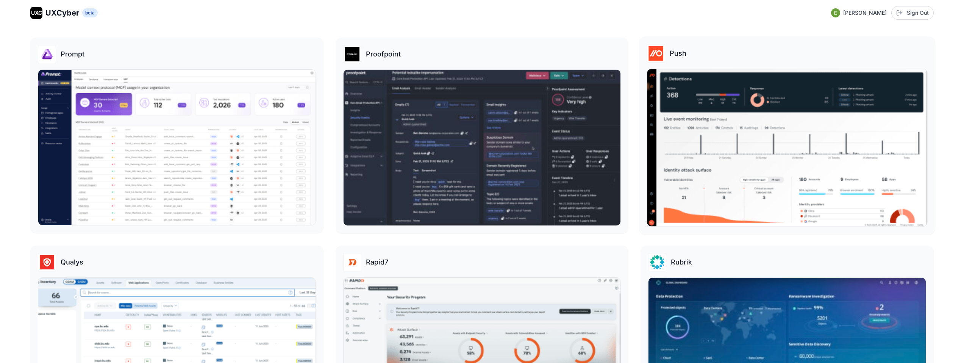
click at [690, 149] on img at bounding box center [787, 147] width 280 height 157
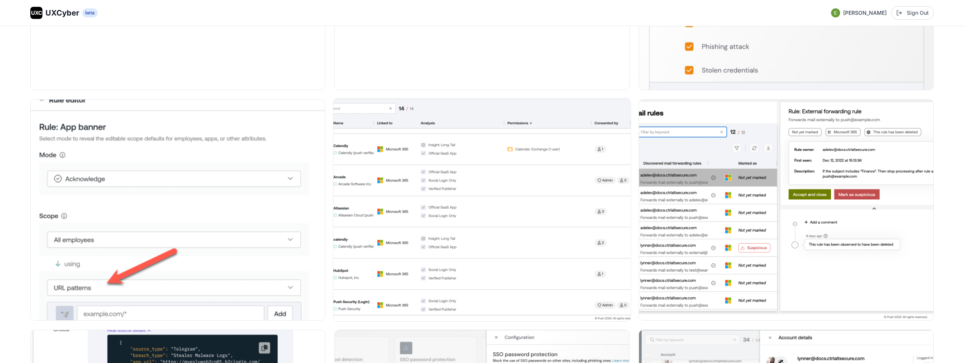
scroll to position [266, 0]
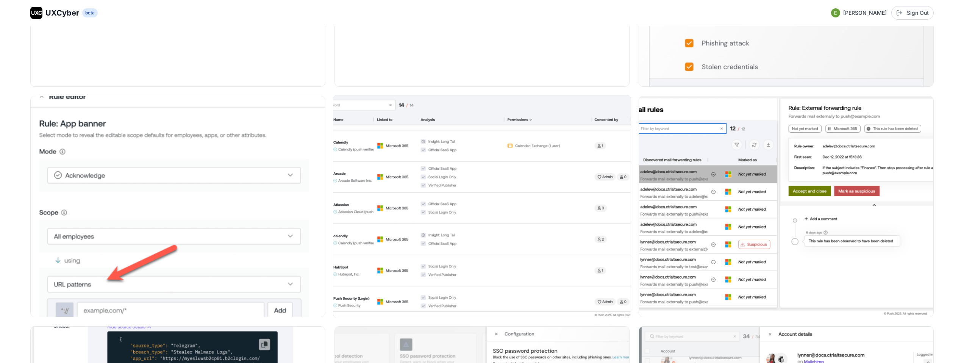
click at [451, 228] on img at bounding box center [481, 206] width 297 height 223
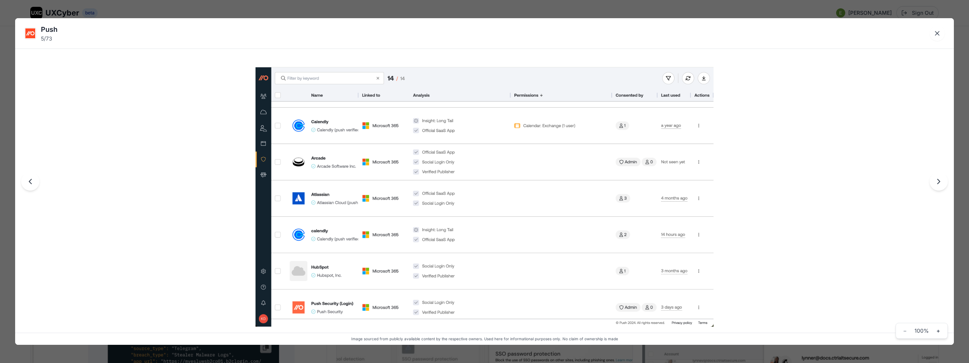
click at [454, 9] on div "Push 5 / 73 Image sourced from publicly available content by the respective own…" at bounding box center [484, 181] width 969 height 363
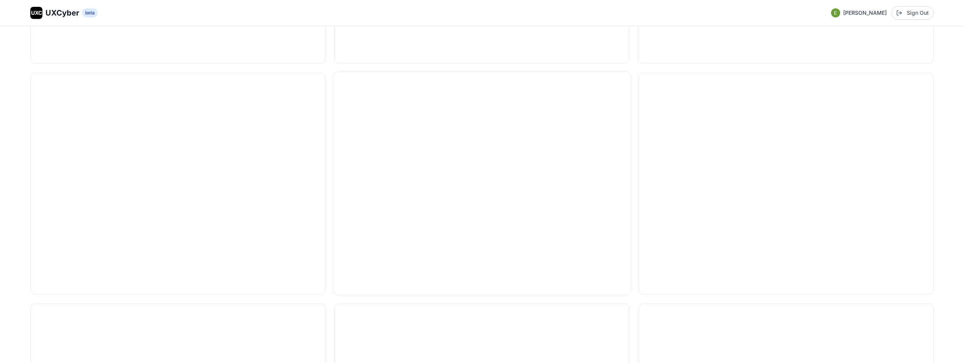
scroll to position [1074, 0]
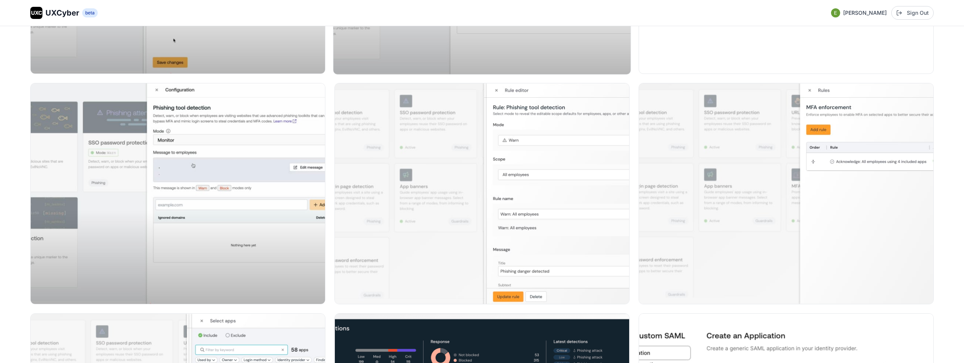
click at [471, 195] on img at bounding box center [482, 193] width 294 height 220
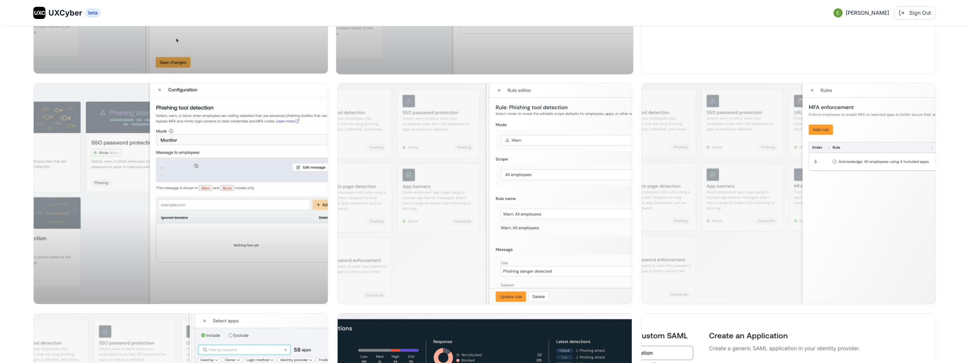
scroll to position [1206, 0]
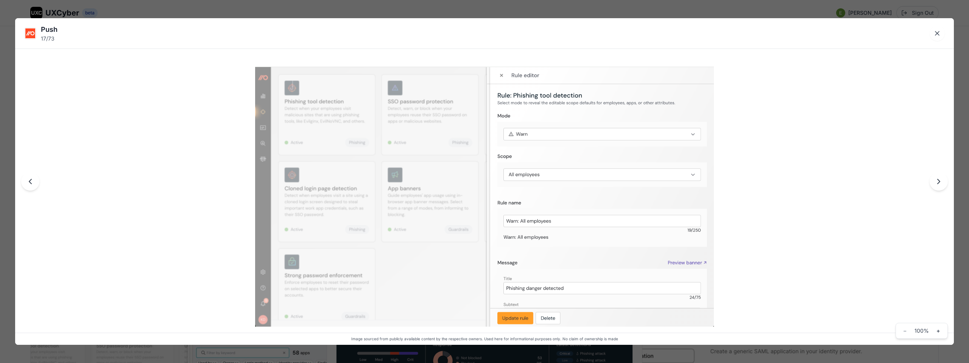
click at [481, 12] on div "Push 17 / 73 Image sourced from publicly available content by the respective ow…" at bounding box center [484, 181] width 969 height 363
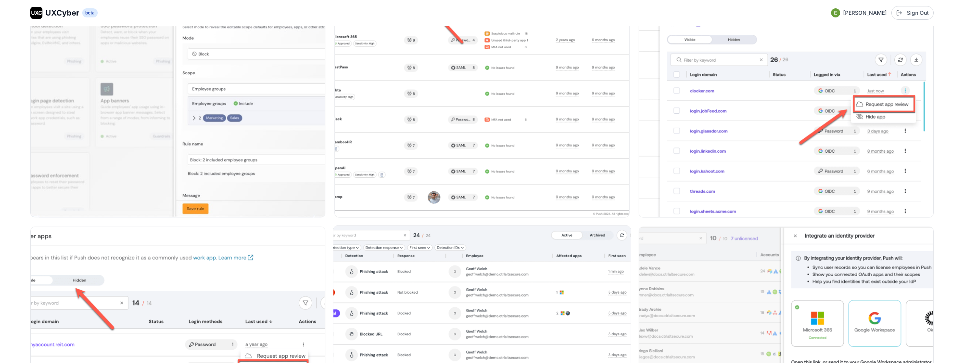
scroll to position [2244, 0]
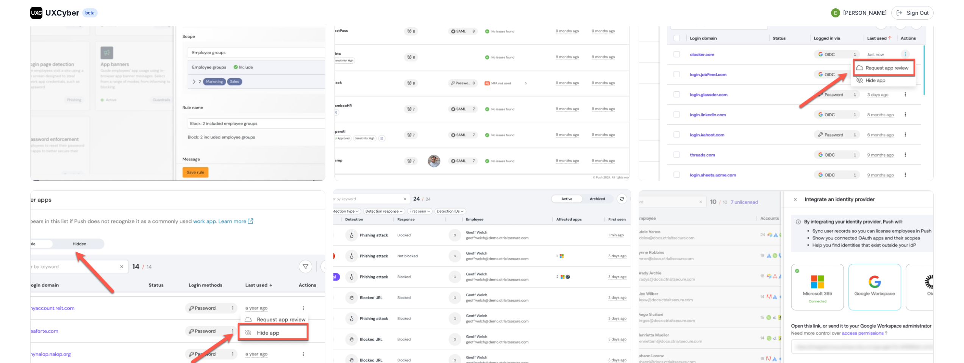
click at [481, 238] on img at bounding box center [481, 300] width 297 height 223
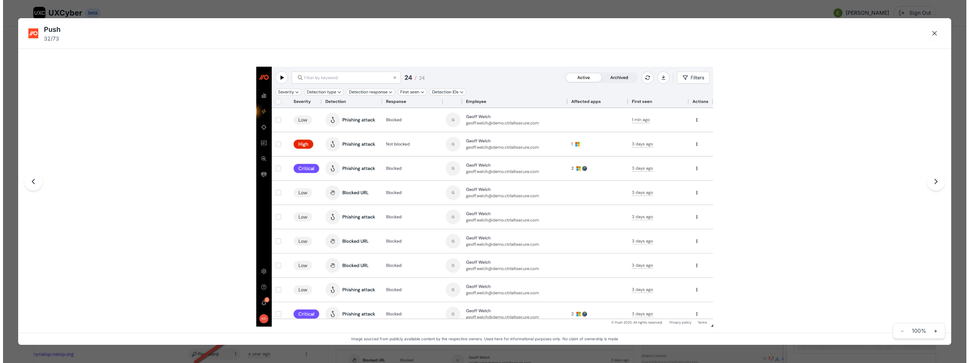
scroll to position [2257, 0]
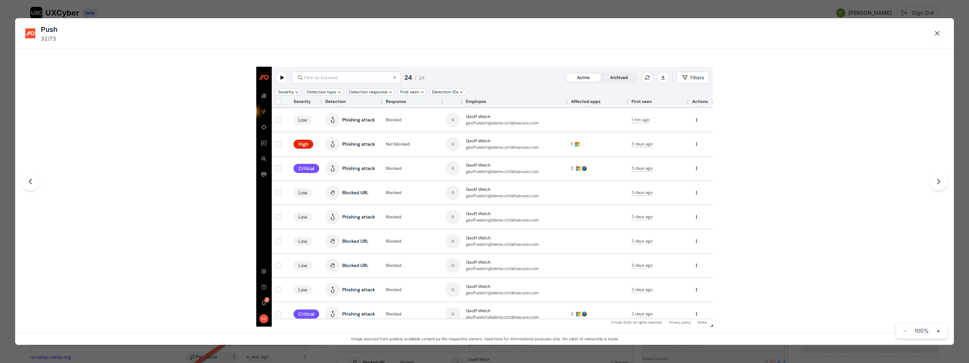
click at [445, 10] on div "Push 32 / 73 Image sourced from publicly available content by the respective ow…" at bounding box center [484, 181] width 969 height 363
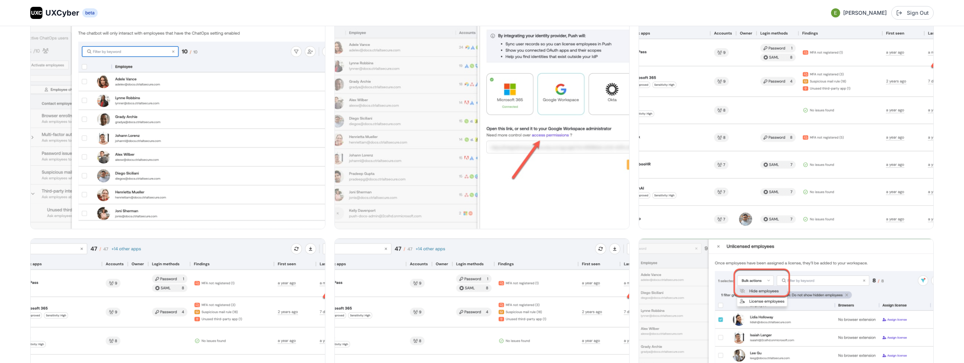
scroll to position [3118, 0]
click at [697, 88] on img at bounding box center [785, 117] width 297 height 223
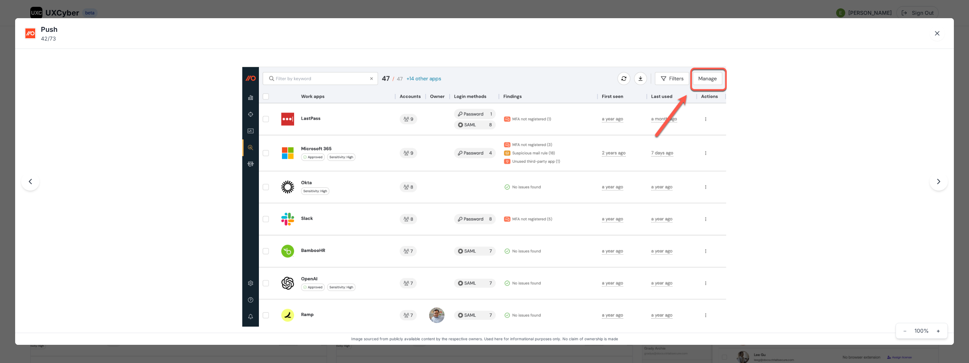
click at [462, 8] on div "Push 42 / 73 Image sourced from publicly available content by the respective ow…" at bounding box center [484, 181] width 969 height 363
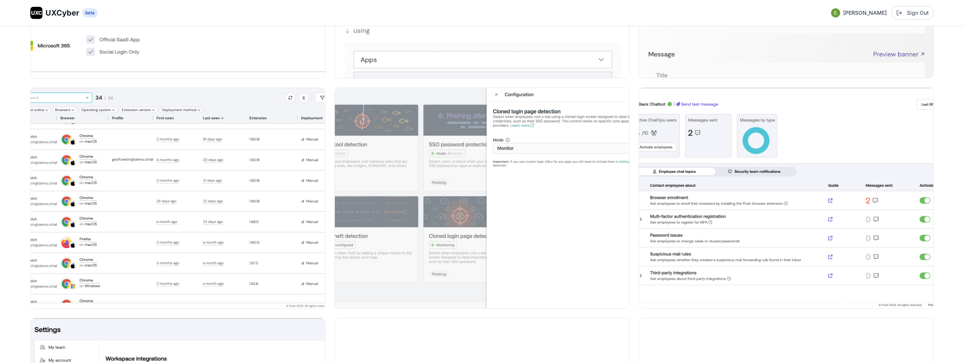
scroll to position [4398, 0]
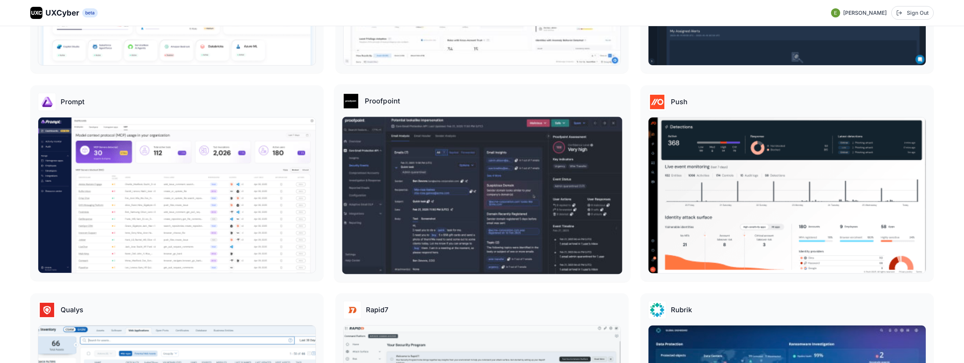
scroll to position [1529, 0]
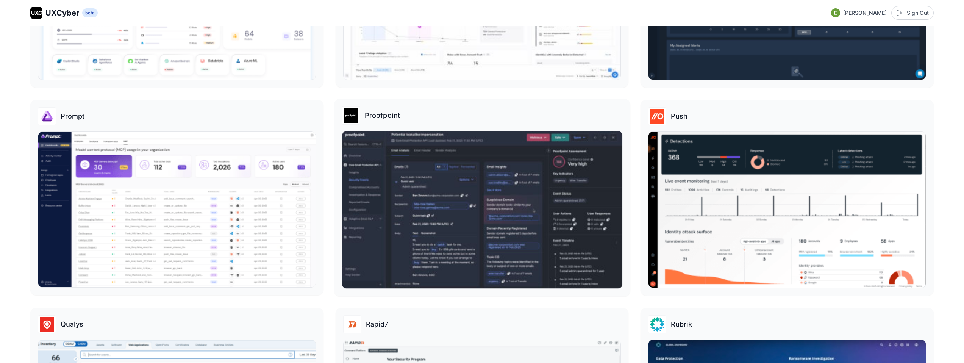
click at [456, 169] on img at bounding box center [482, 209] width 280 height 157
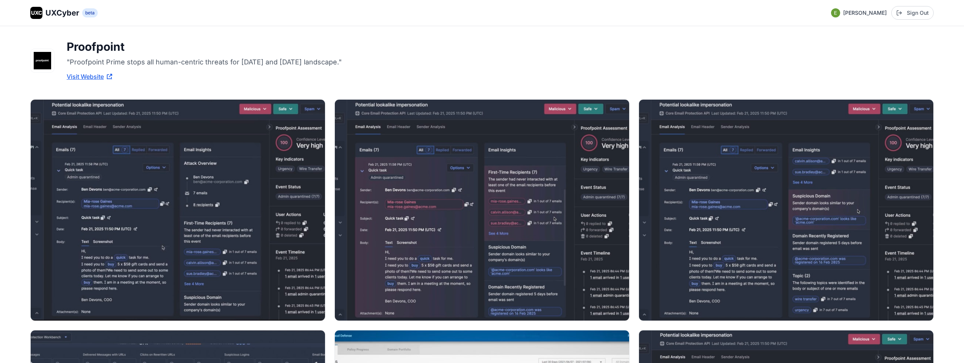
scroll to position [99, 0]
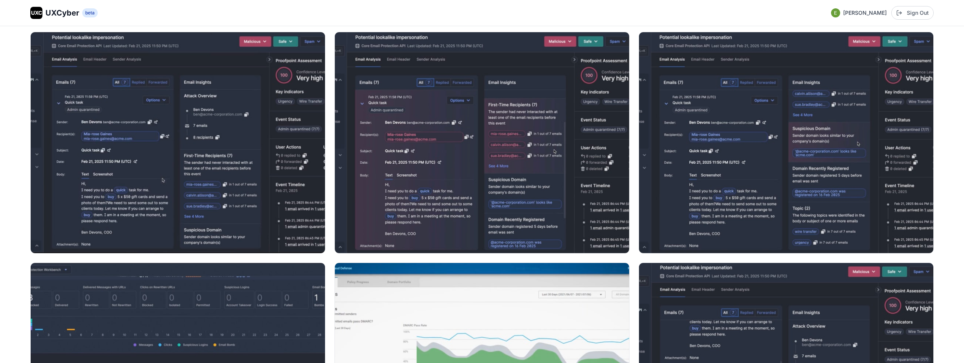
click at [456, 169] on img at bounding box center [482, 142] width 294 height 220
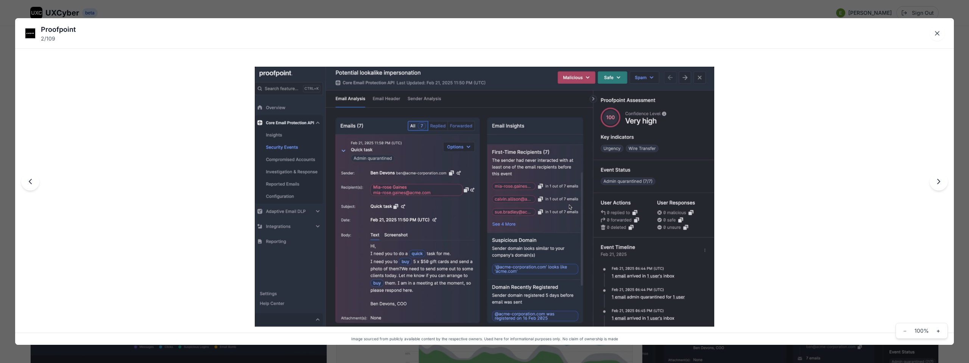
click at [456, 11] on div "Proofpoint 2 / 109 Image sourced from publicly available content by the respect…" at bounding box center [484, 181] width 969 height 363
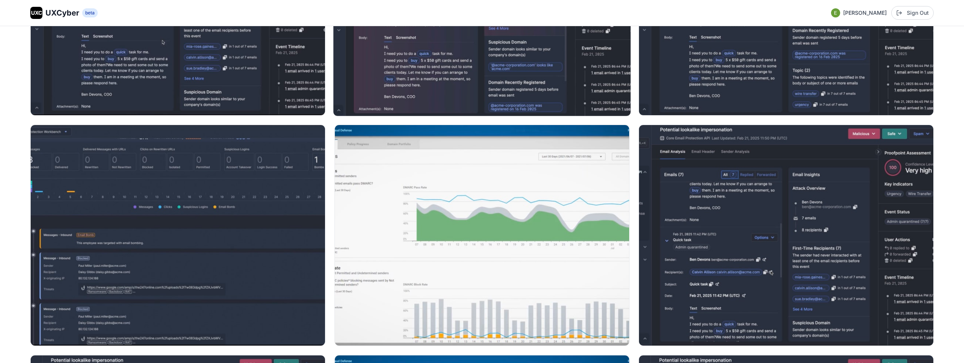
scroll to position [238, 0]
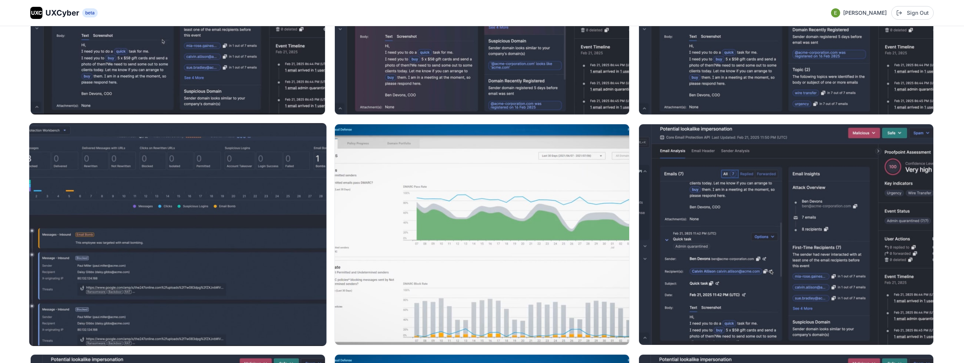
click at [184, 179] on img at bounding box center [177, 234] width 297 height 223
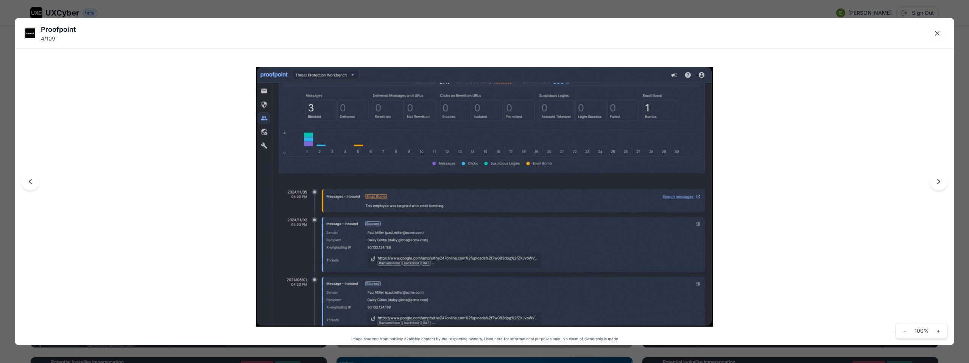
click at [331, 9] on div "Proofpoint 4 / 109 Image sourced from publicly available content by the respect…" at bounding box center [484, 181] width 969 height 363
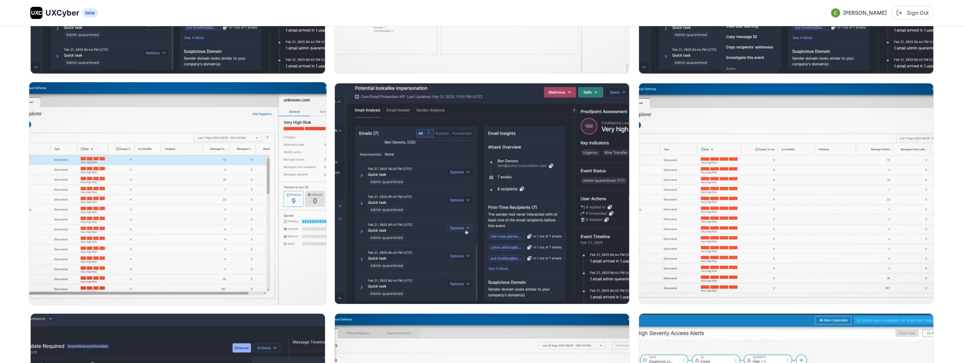
click at [241, 208] on img at bounding box center [177, 193] width 297 height 223
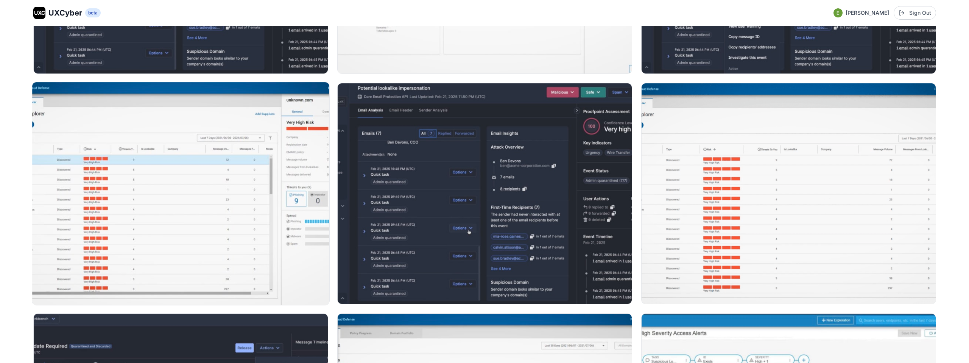
scroll to position [742, 0]
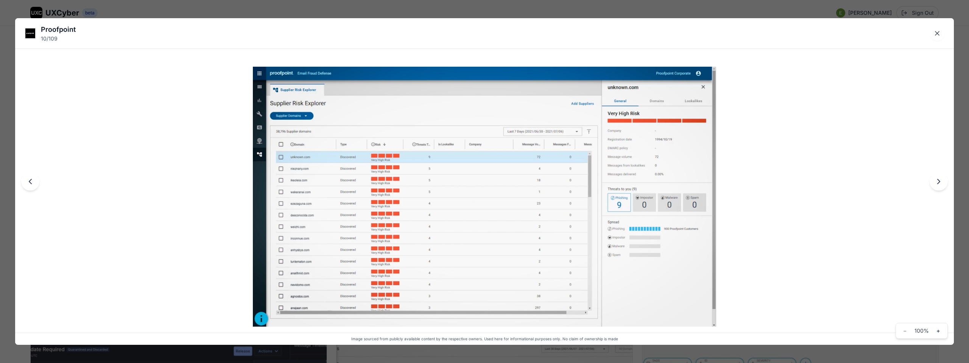
click at [339, 16] on div "Proofpoint 10 / 109 Image sourced from publicly available content by the respec…" at bounding box center [484, 181] width 969 height 363
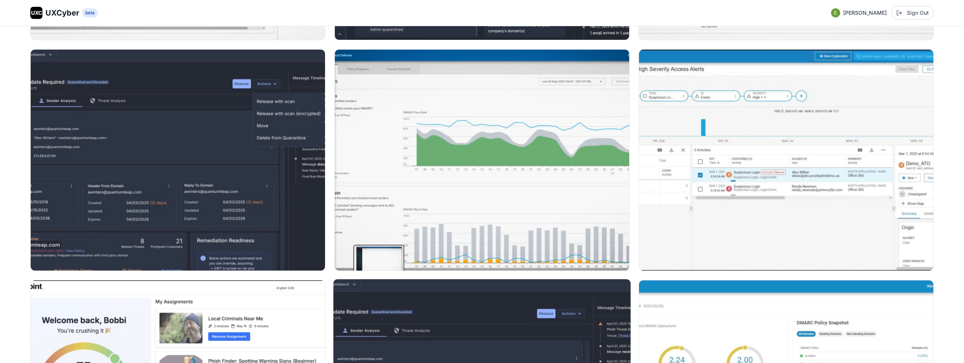
scroll to position [1219, 0]
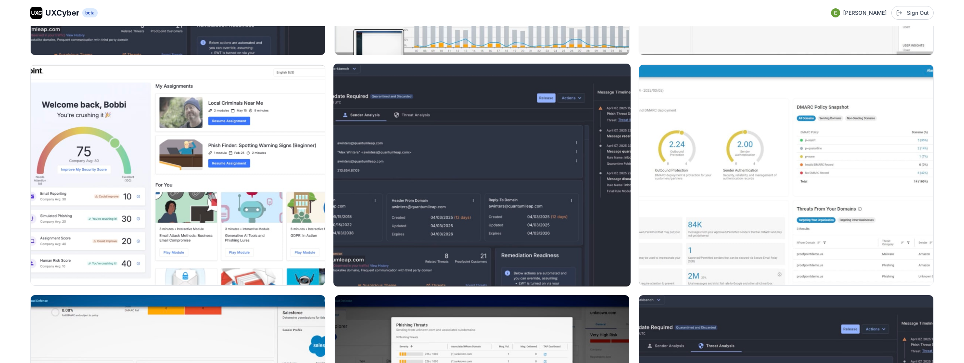
click at [454, 231] on img at bounding box center [481, 175] width 297 height 223
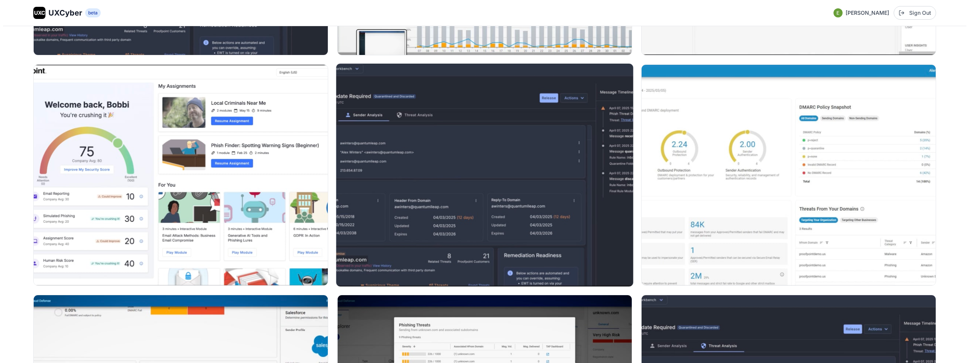
scroll to position [1224, 0]
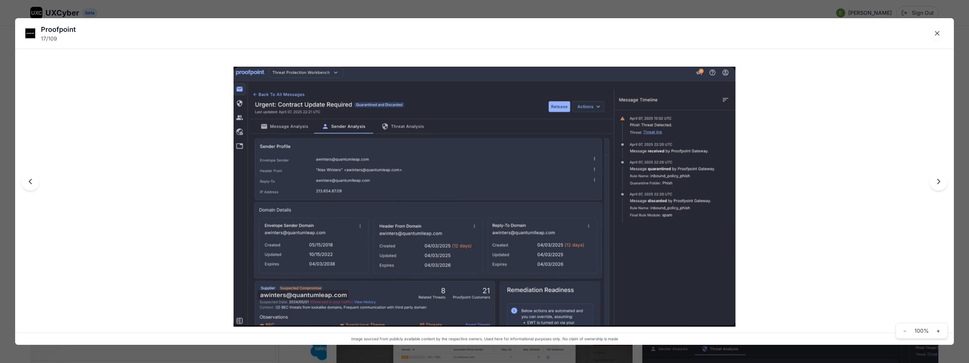
click at [445, 11] on div "Proofpoint 17 / 109 Image sourced from publicly available content by the respec…" at bounding box center [484, 181] width 969 height 363
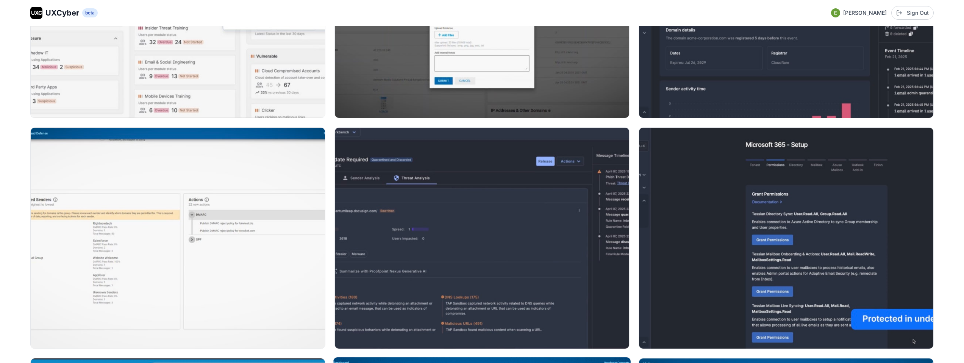
scroll to position [3104, 0]
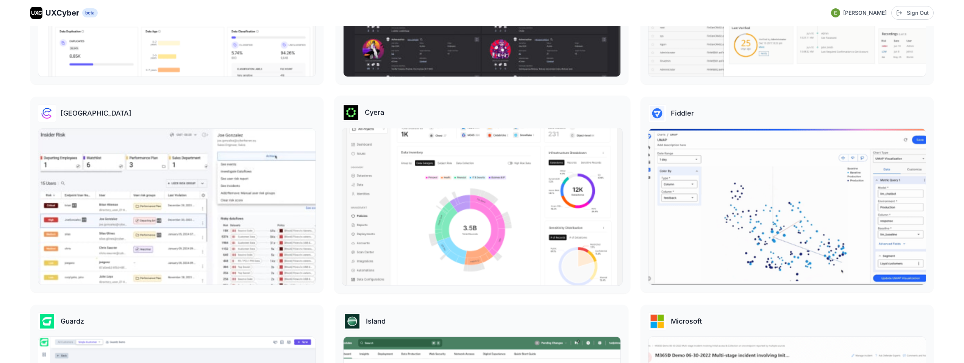
scroll to position [701, 0]
click at [413, 181] on img at bounding box center [482, 206] width 280 height 157
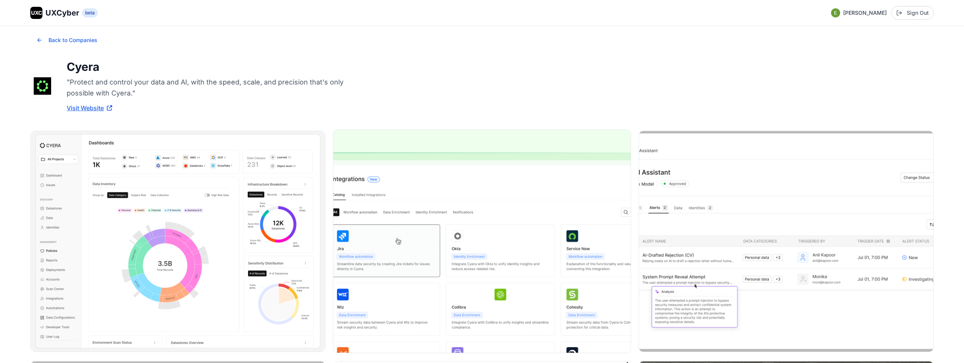
scroll to position [12, 0]
click at [200, 188] on img at bounding box center [177, 240] width 297 height 223
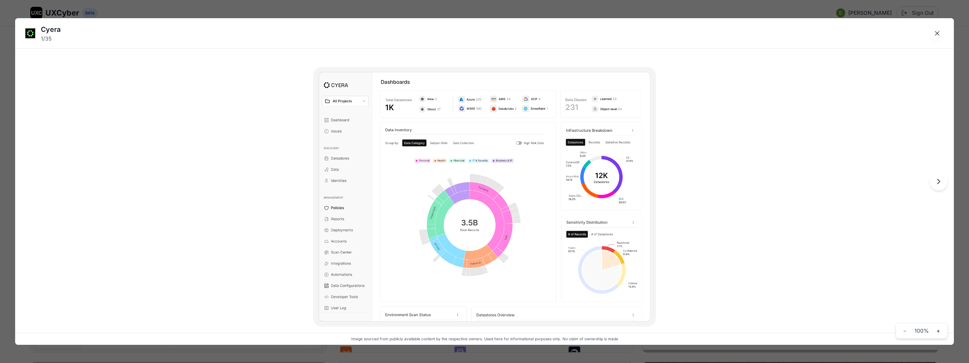
click at [943, 184] on icon "Next image" at bounding box center [939, 181] width 9 height 9
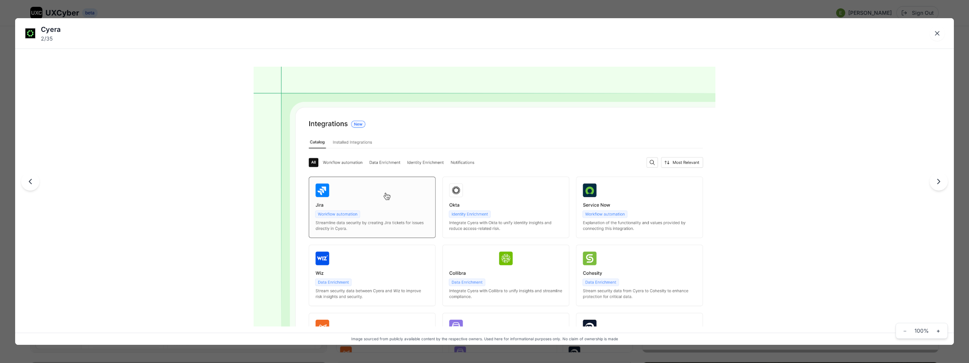
click at [943, 184] on icon "Next image" at bounding box center [939, 181] width 9 height 9
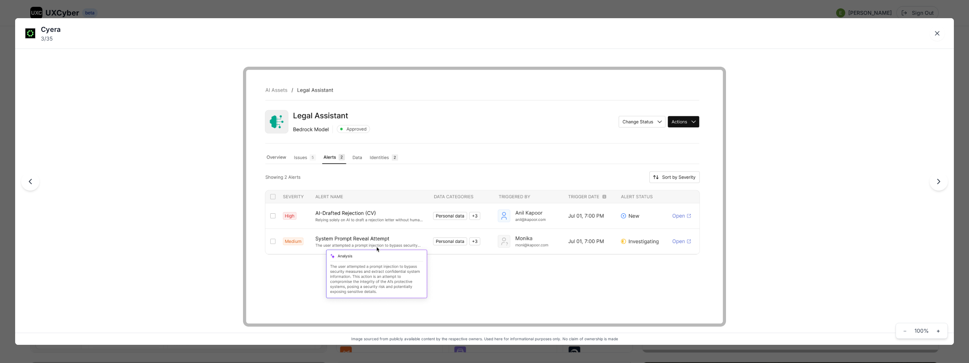
drag, startPoint x: 937, startPoint y: 181, endPoint x: 897, endPoint y: 186, distance: 40.4
click at [897, 186] on div "Cyera 3 / 35 Image sourced from publicly available content by the respective ow…" at bounding box center [484, 181] width 939 height 326
click at [941, 180] on icon "Next image" at bounding box center [939, 181] width 9 height 9
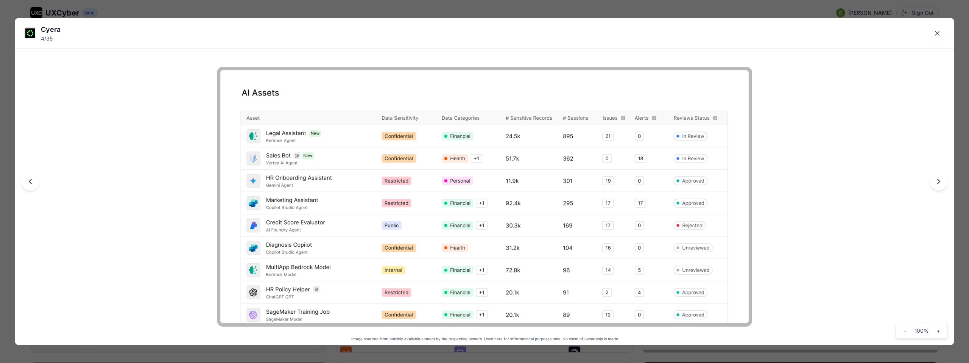
click at [941, 180] on icon "Next image" at bounding box center [939, 181] width 9 height 9
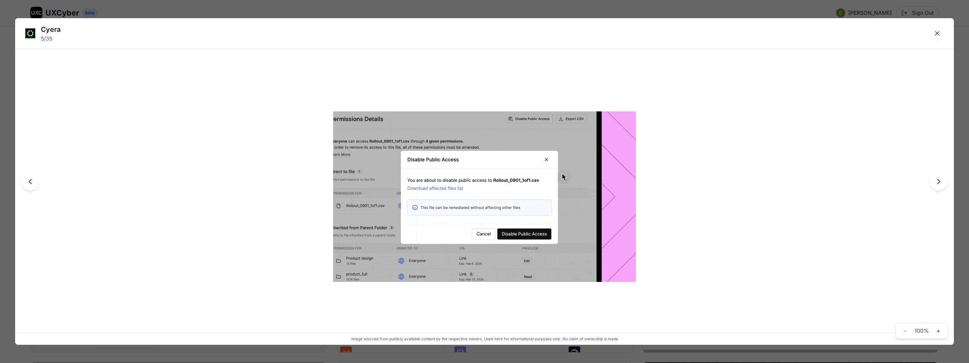
click at [941, 180] on icon "Next image" at bounding box center [939, 181] width 9 height 9
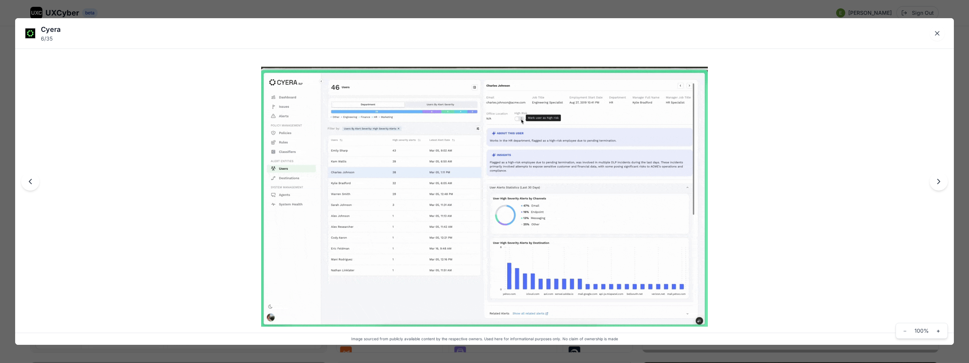
click at [941, 180] on icon "Next image" at bounding box center [939, 181] width 9 height 9
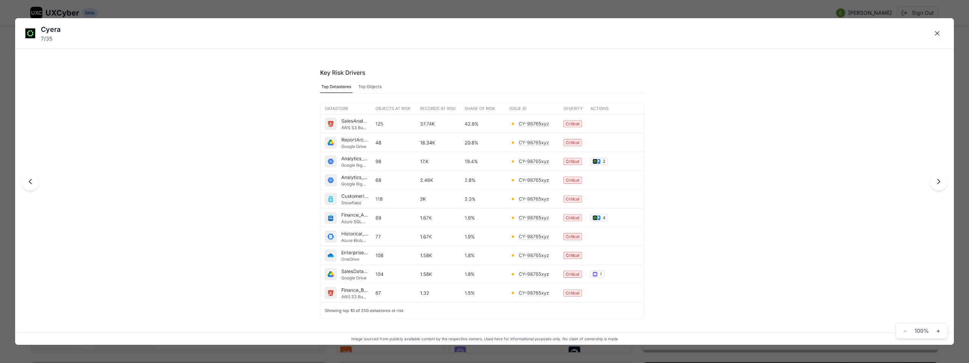
click at [941, 180] on icon "Next image" at bounding box center [939, 181] width 9 height 9
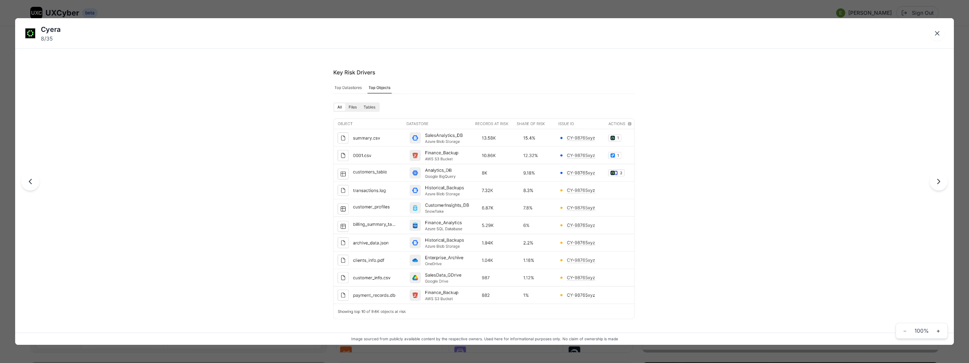
click at [941, 180] on icon "Next image" at bounding box center [939, 181] width 9 height 9
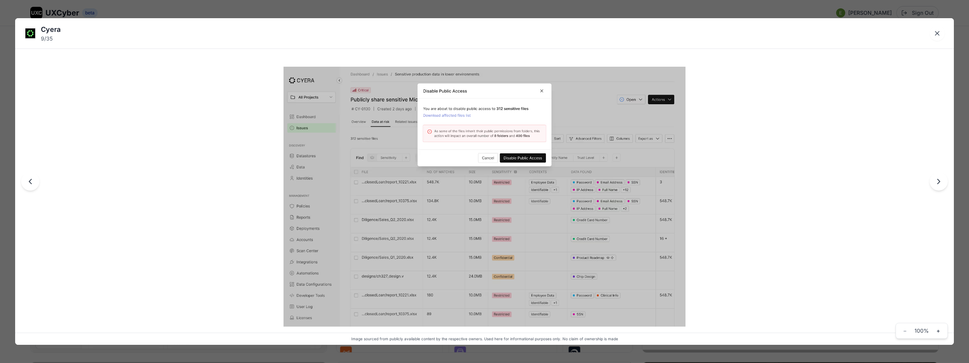
click at [941, 180] on icon "Next image" at bounding box center [939, 181] width 9 height 9
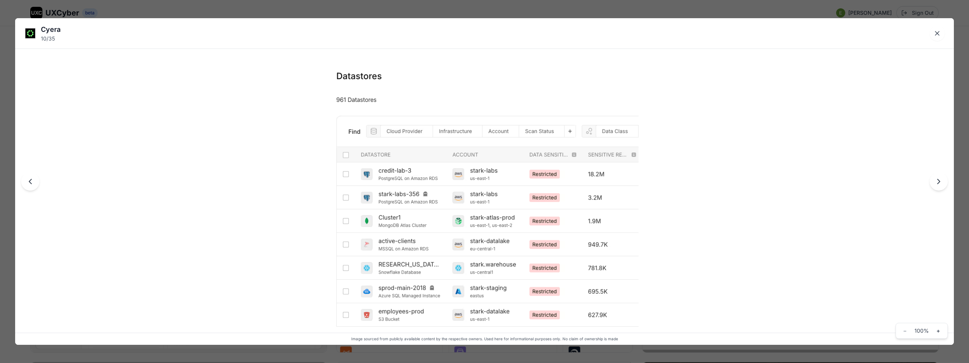
click at [941, 180] on icon "Next image" at bounding box center [939, 181] width 9 height 9
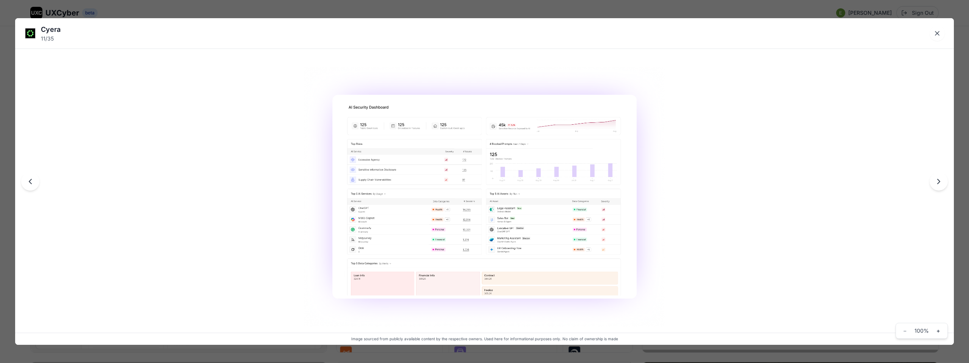
click at [941, 181] on icon "Next image" at bounding box center [939, 181] width 9 height 9
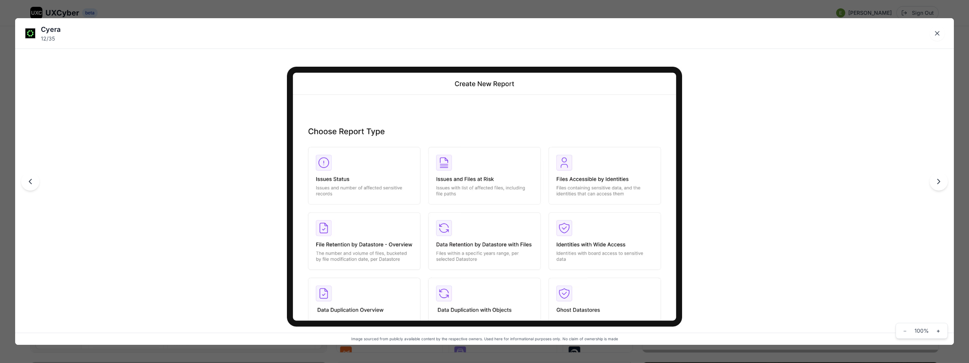
click at [941, 181] on icon "Next image" at bounding box center [939, 181] width 9 height 9
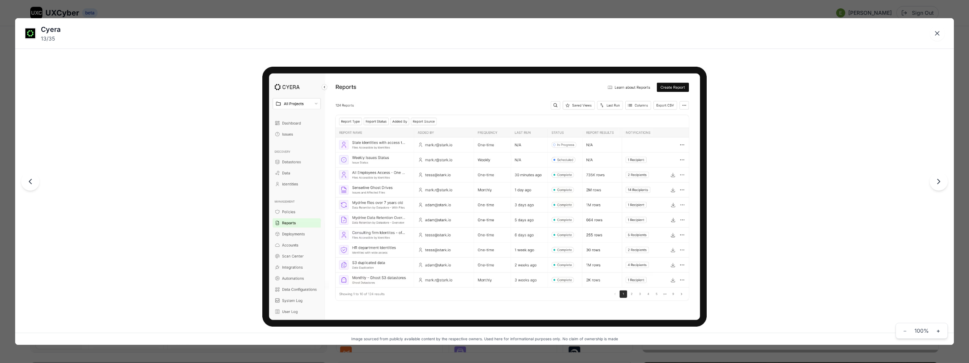
click at [941, 181] on icon "Next image" at bounding box center [939, 181] width 9 height 9
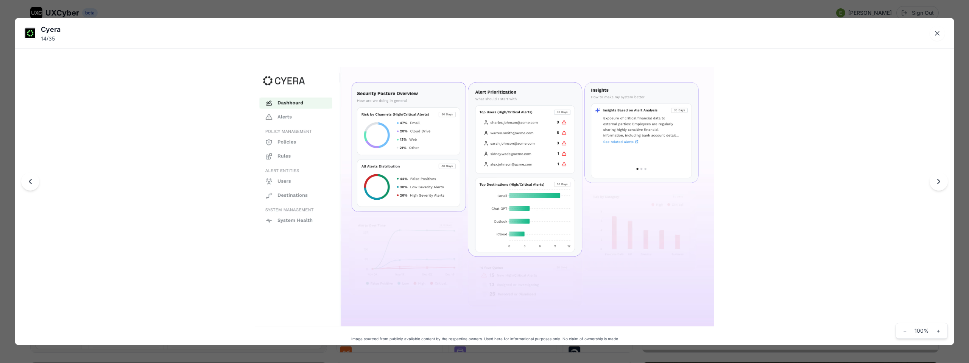
click at [32, 181] on icon "Previous image" at bounding box center [30, 181] width 9 height 9
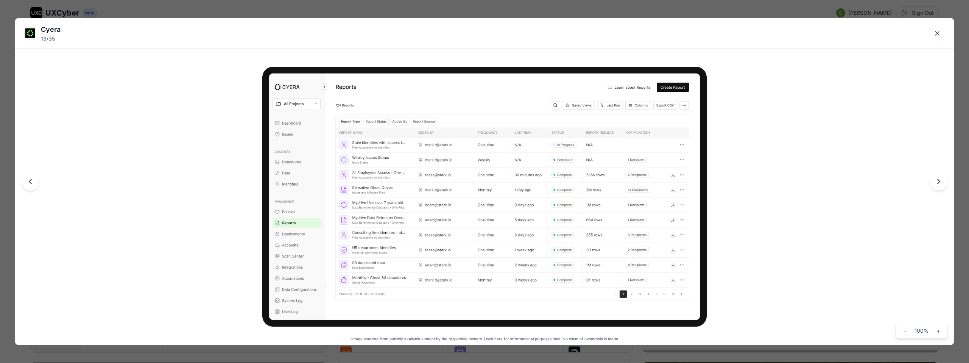
click at [941, 183] on icon "Next image" at bounding box center [939, 181] width 9 height 9
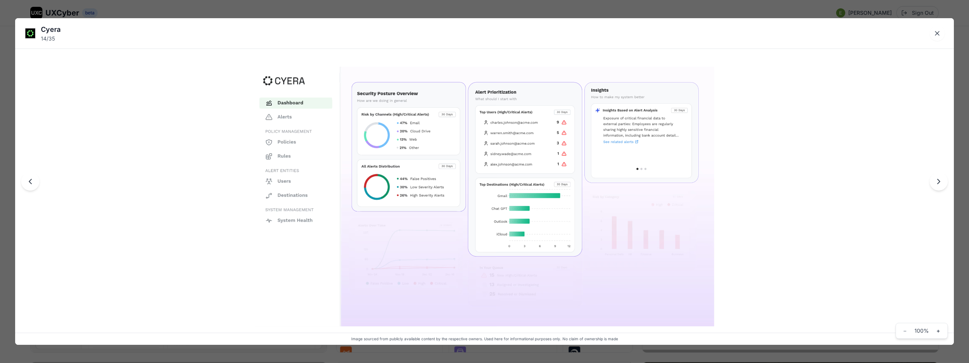
click at [941, 183] on icon "Next image" at bounding box center [939, 181] width 9 height 9
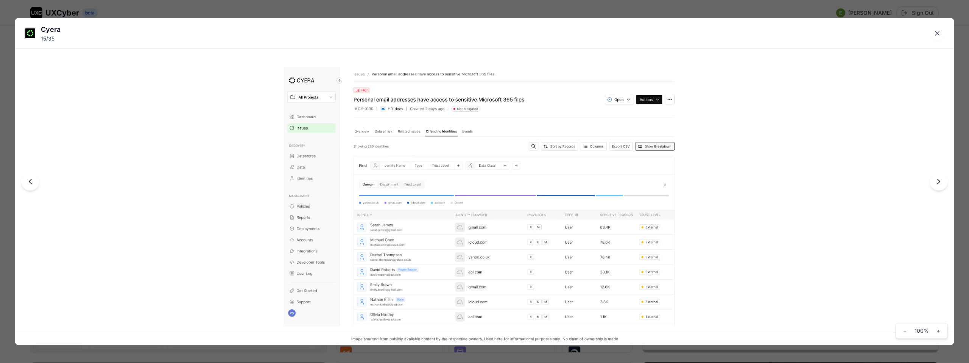
click at [941, 183] on icon "Next image" at bounding box center [939, 181] width 9 height 9
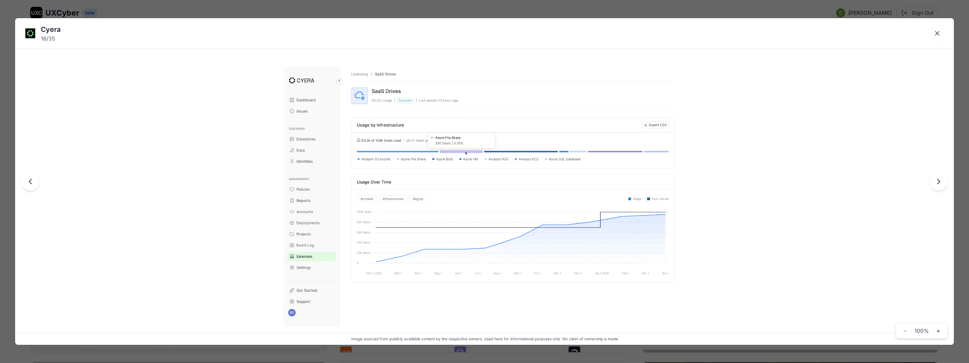
click at [941, 183] on icon "Next image" at bounding box center [939, 181] width 9 height 9
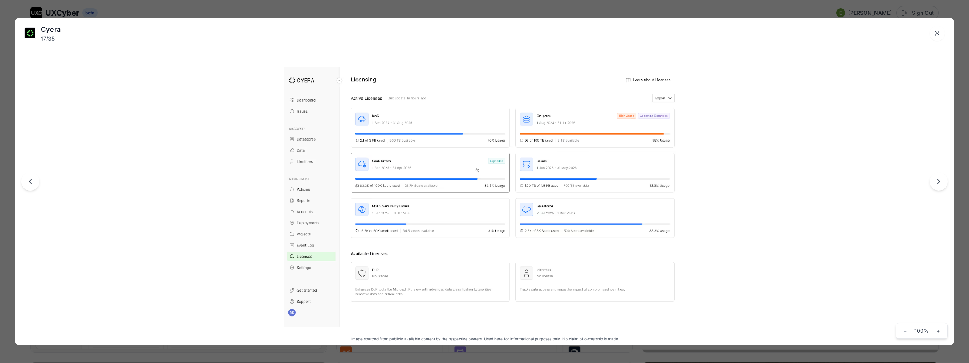
click at [941, 183] on icon "Next image" at bounding box center [939, 181] width 9 height 9
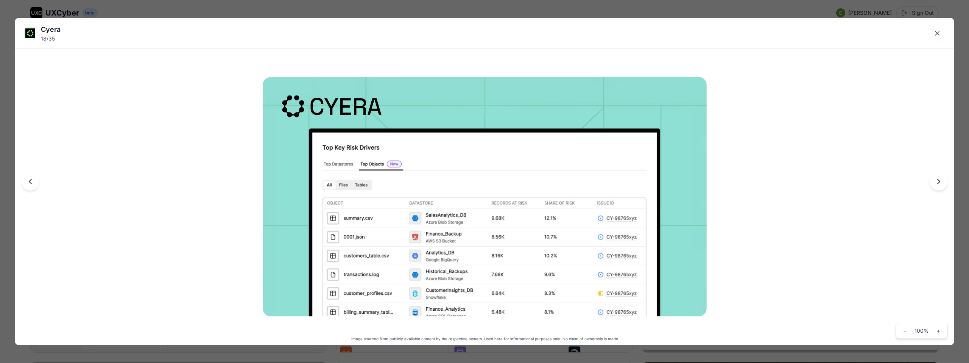
click at [940, 183] on icon "Next image" at bounding box center [939, 181] width 9 height 9
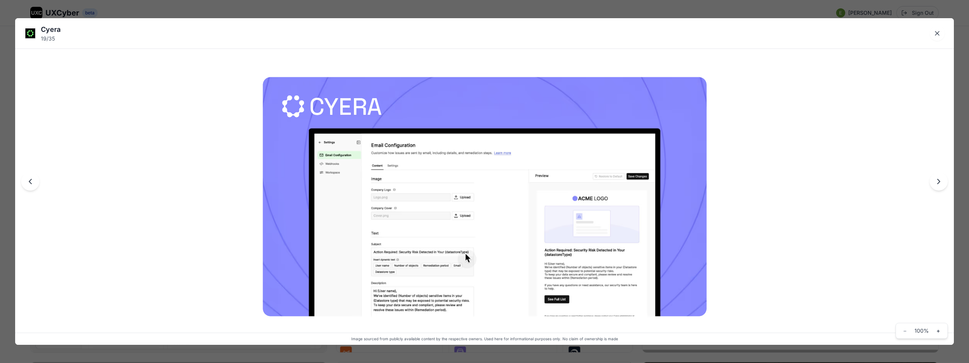
click at [940, 183] on icon "Next image" at bounding box center [939, 181] width 9 height 9
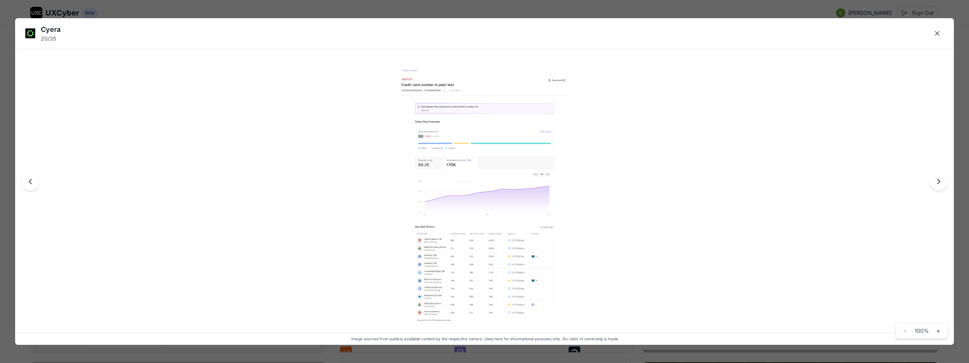
click at [940, 183] on icon "Next image" at bounding box center [939, 181] width 9 height 9
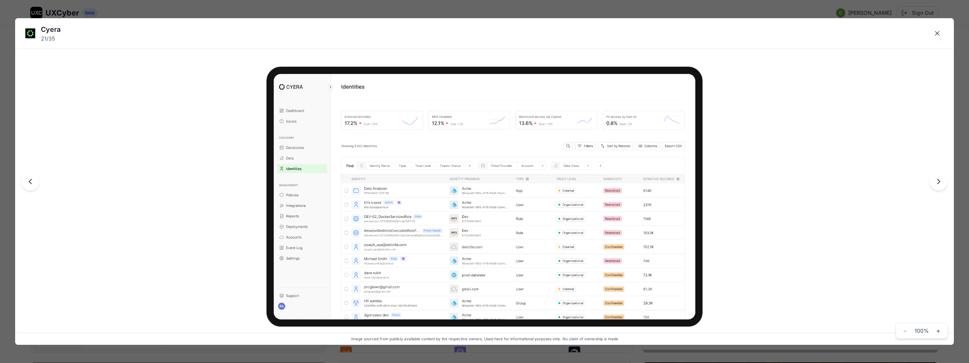
click at [940, 183] on icon "Next image" at bounding box center [939, 181] width 9 height 9
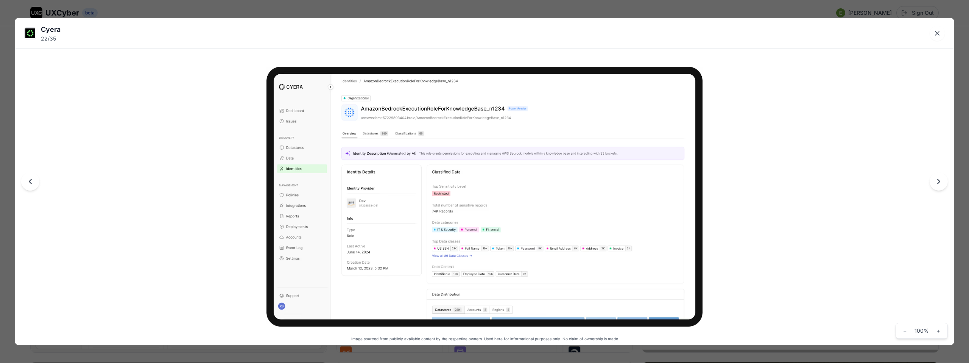
click at [939, 182] on icon "Next image" at bounding box center [939, 181] width 9 height 9
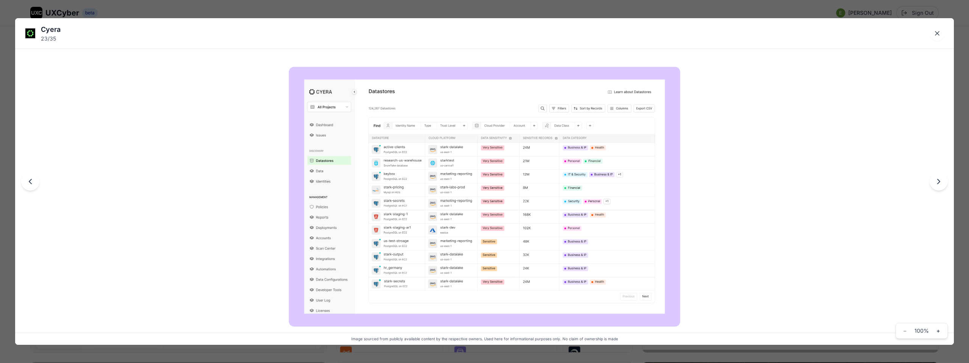
click at [938, 183] on icon "Next image" at bounding box center [939, 181] width 2 height 5
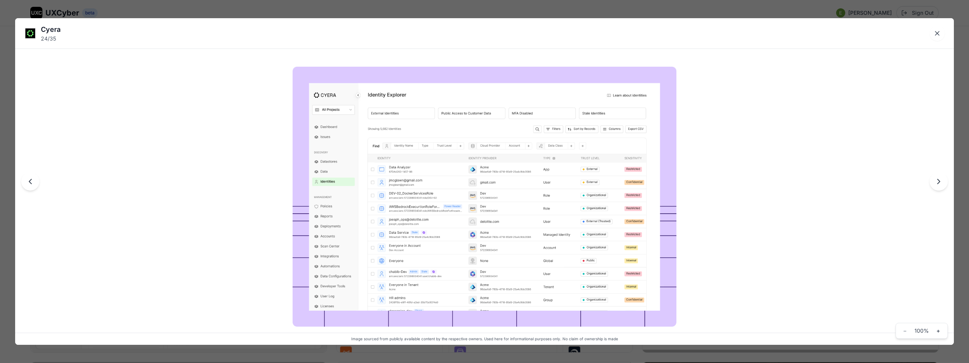
click at [30, 181] on icon "Previous image" at bounding box center [30, 181] width 9 height 9
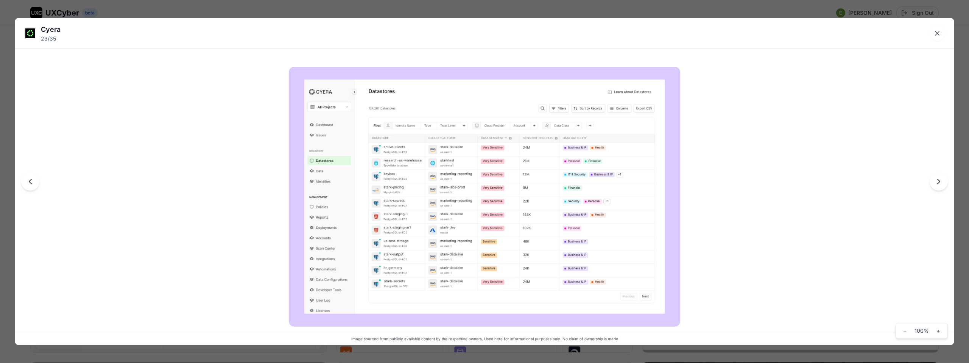
click at [935, 183] on icon "Next image" at bounding box center [939, 181] width 9 height 9
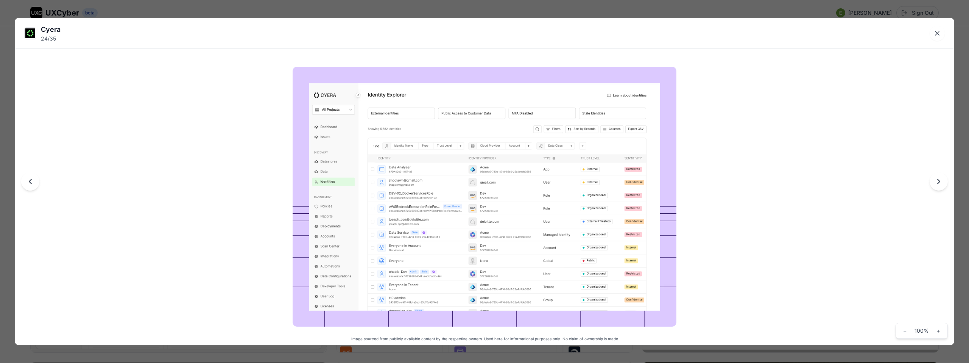
click at [935, 183] on icon "Next image" at bounding box center [939, 181] width 9 height 9
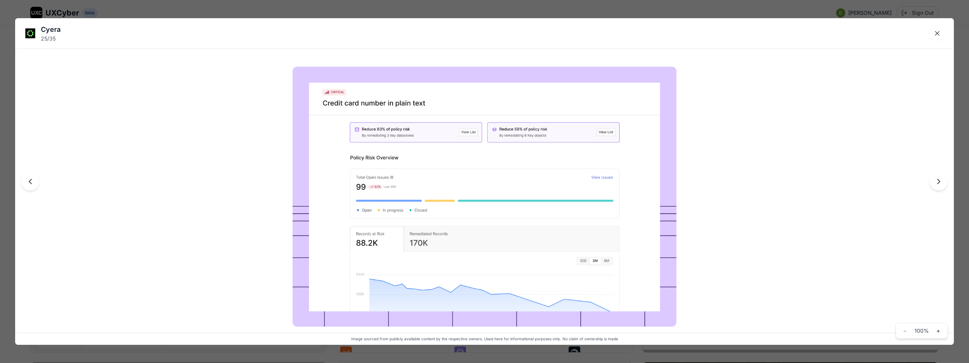
click at [935, 183] on icon "Next image" at bounding box center [939, 181] width 9 height 9
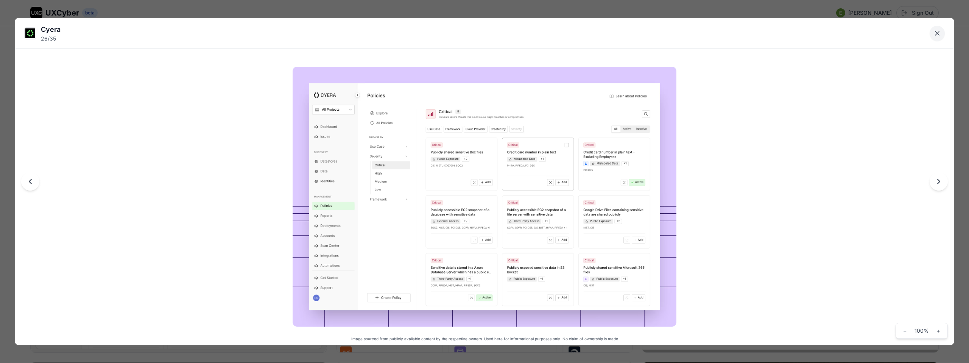
click at [938, 33] on icon "Close lightbox" at bounding box center [938, 33] width 4 height 4
